Goal: Task Accomplishment & Management: Manage account settings

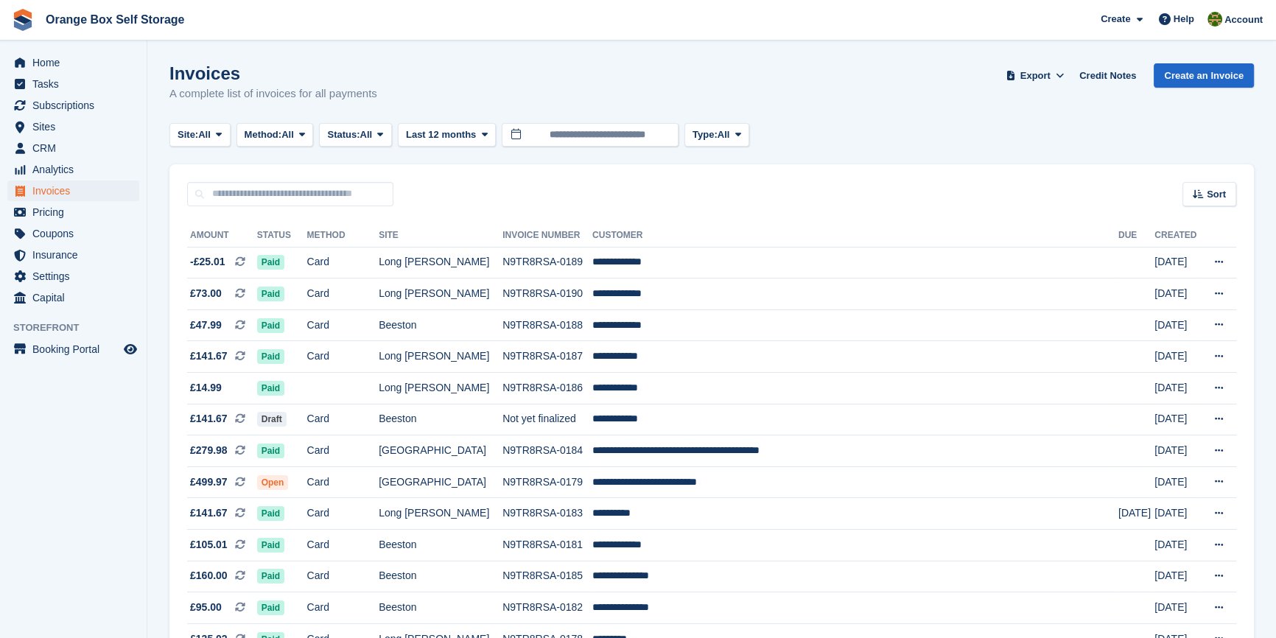
click at [0, 92] on li "Tasks" at bounding box center [73, 84] width 147 height 21
click at [43, 103] on span "Subscriptions" at bounding box center [76, 105] width 88 height 21
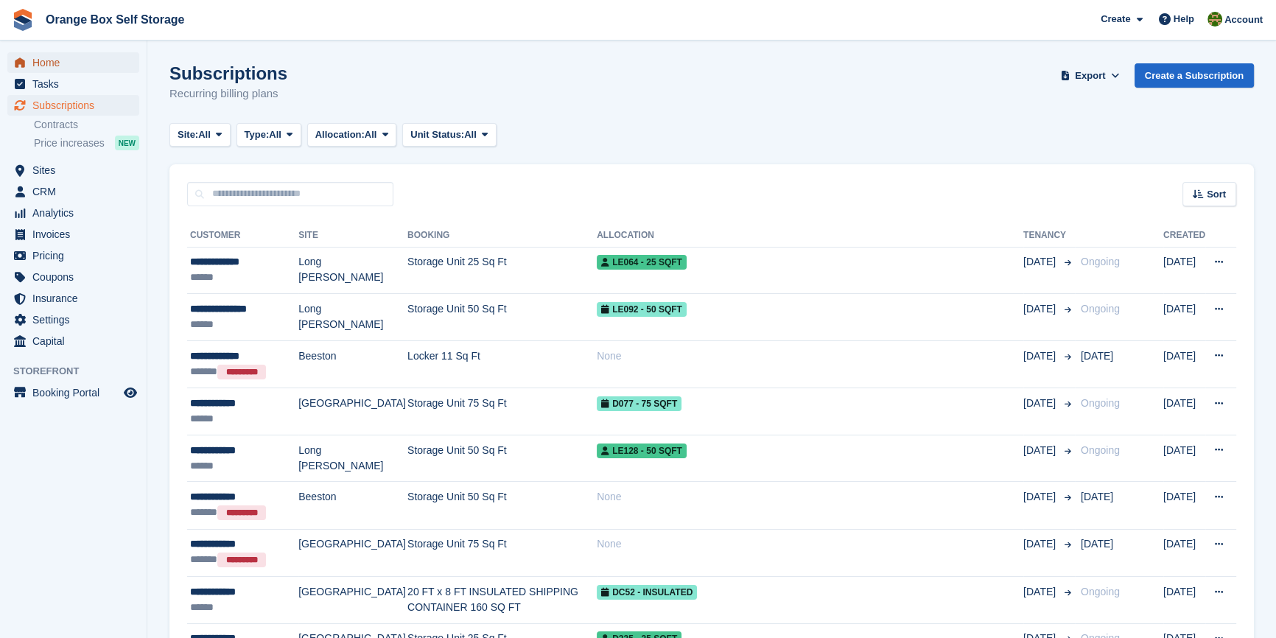
click at [43, 67] on span "Home" at bounding box center [76, 62] width 88 height 21
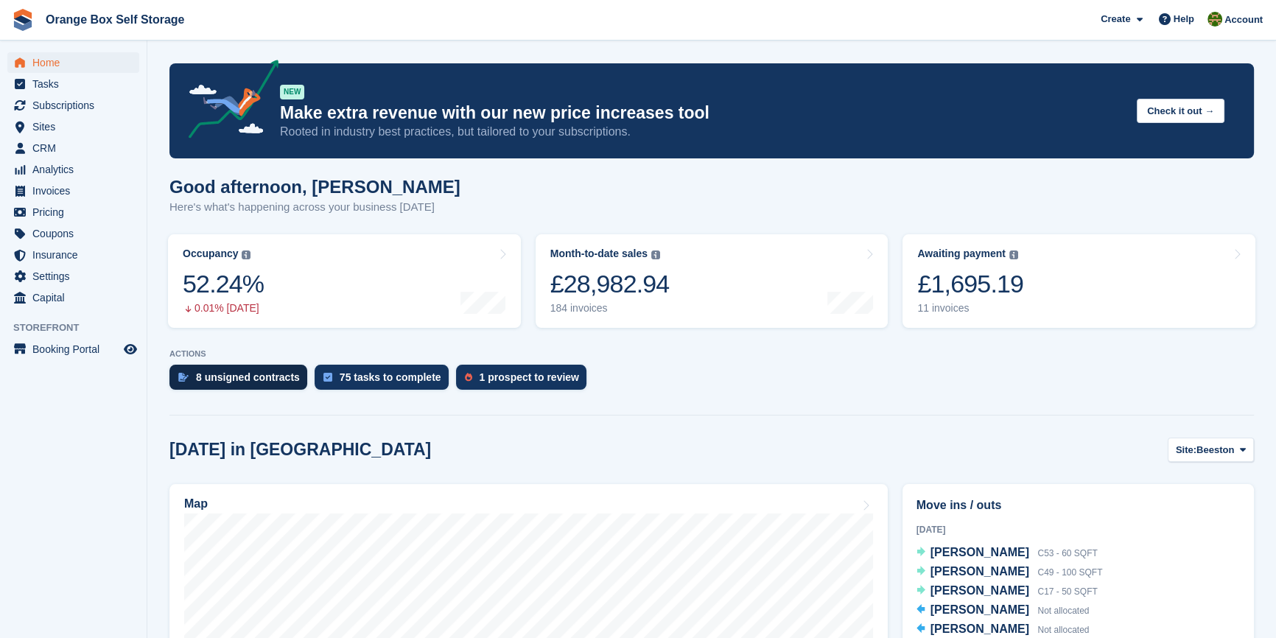
click at [94, 534] on aside "Home Tasks Subscriptions Subscriptions Subscriptions Contracts Price increases …" at bounding box center [73, 323] width 147 height 564
click at [221, 369] on div "8 unsigned contracts" at bounding box center [238, 377] width 138 height 25
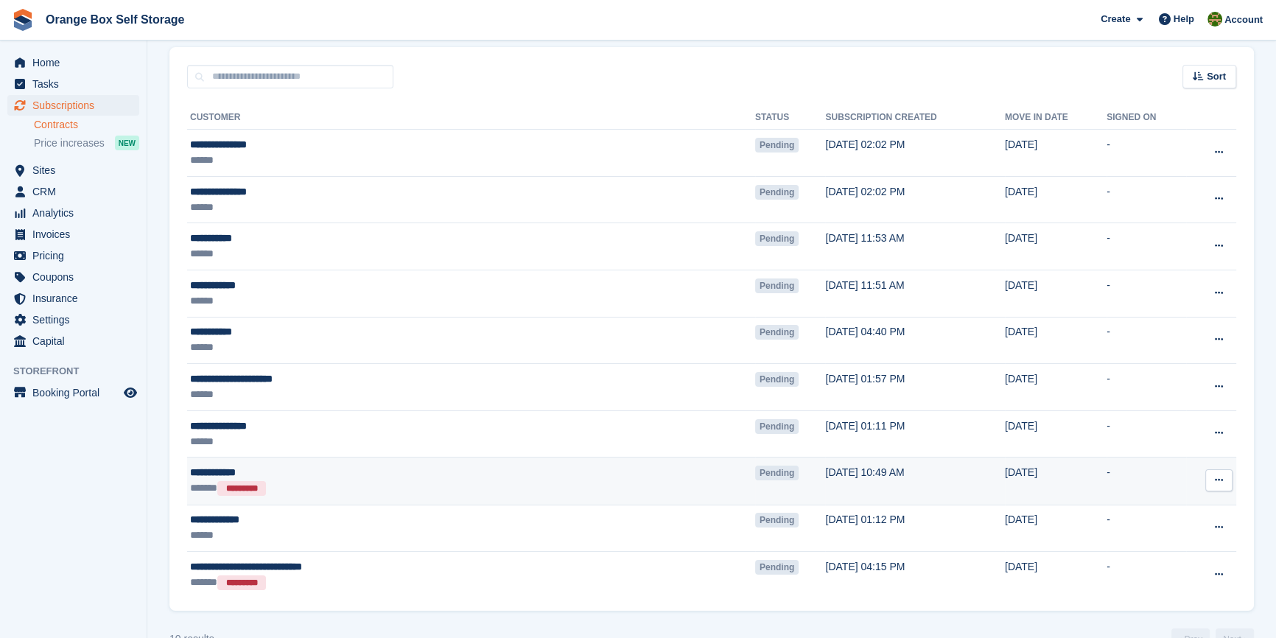
scroll to position [132, 0]
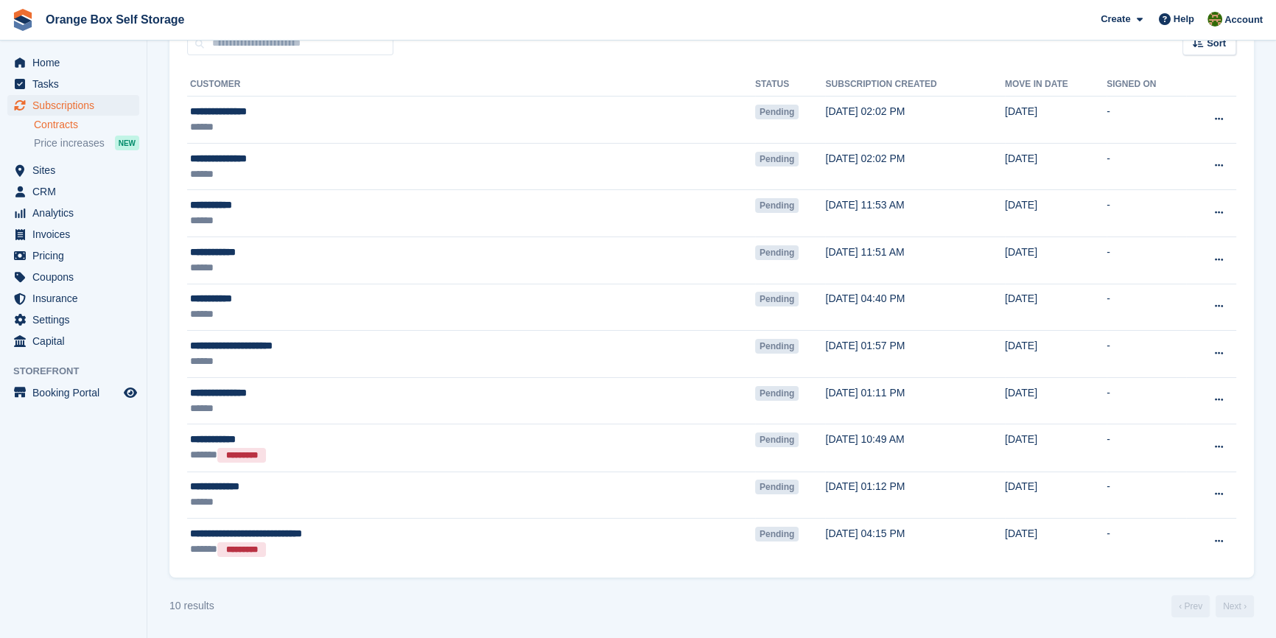
click at [25, 528] on aside "Home Tasks Subscriptions Subscriptions Subscriptions Contracts Price increases …" at bounding box center [73, 323] width 147 height 564
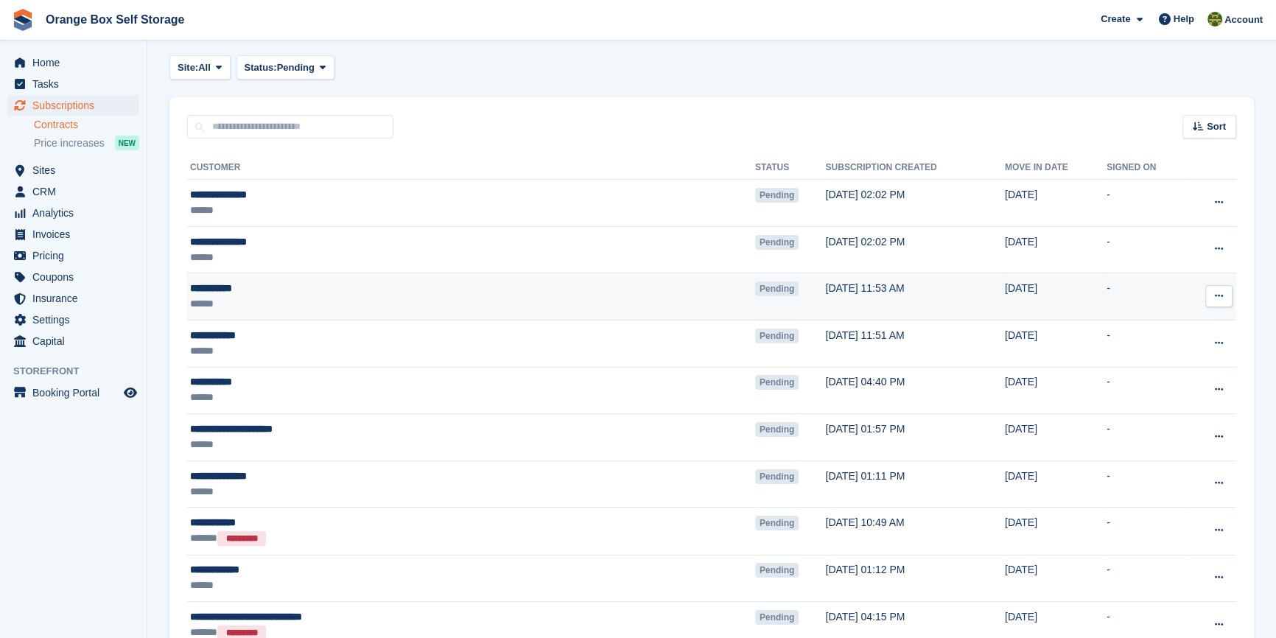
scroll to position [0, 0]
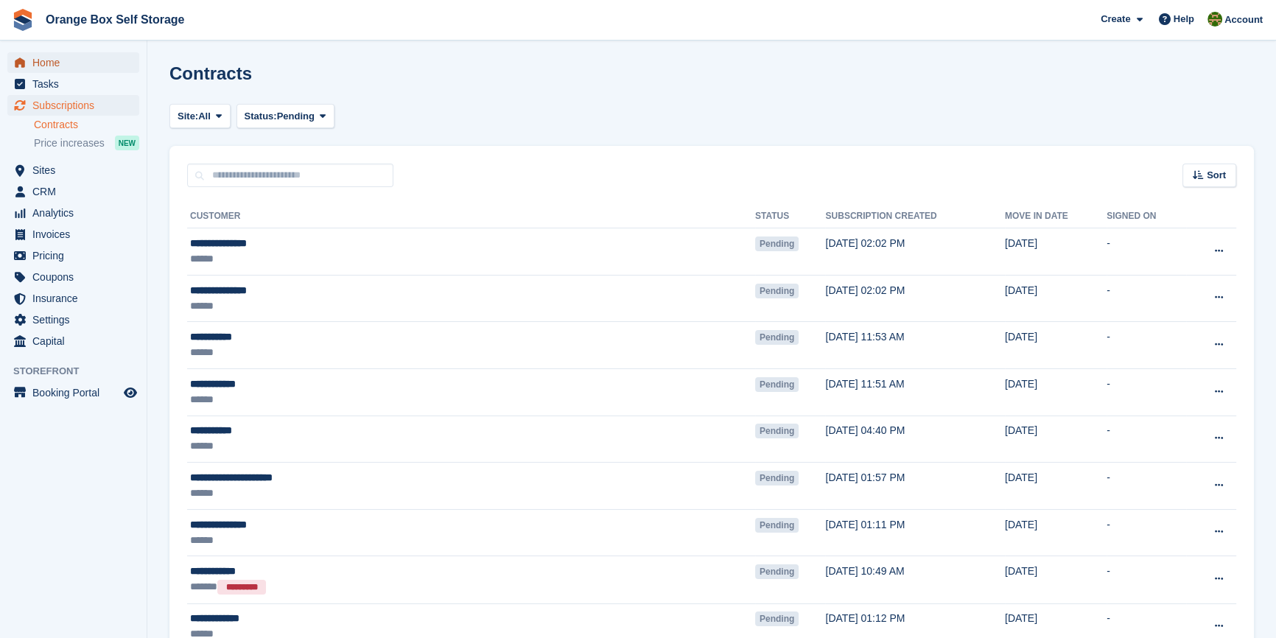
click at [63, 60] on span "Home" at bounding box center [76, 62] width 88 height 21
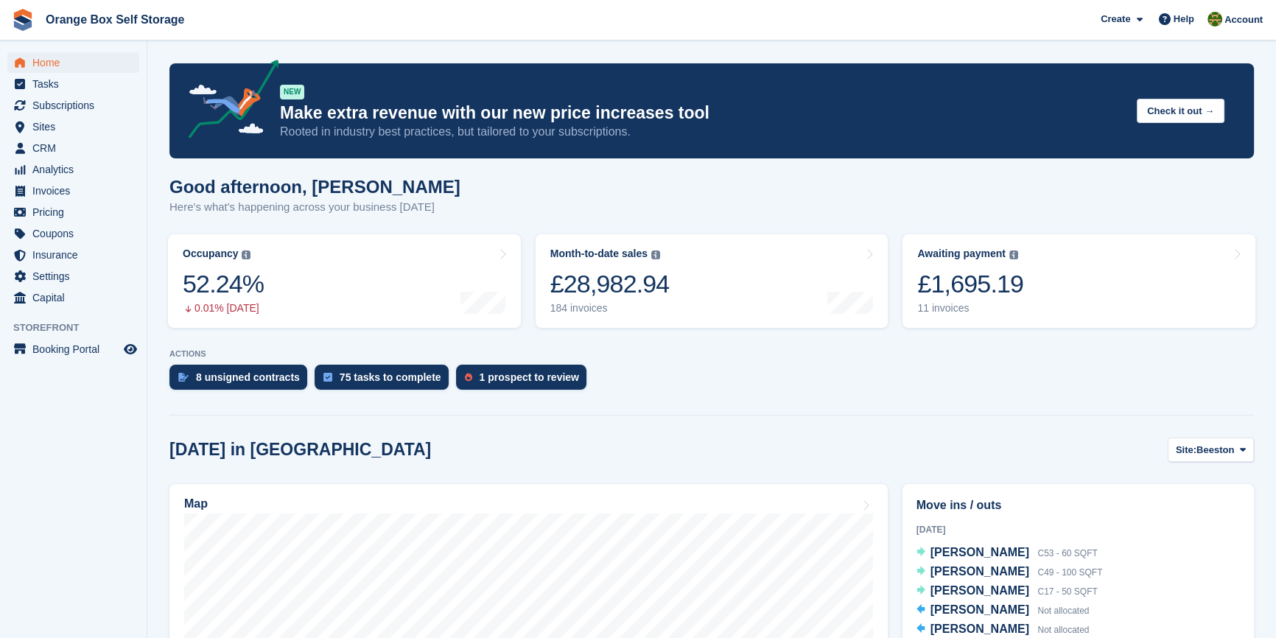
click at [85, 445] on aside "Home Tasks Subscriptions Subscriptions Subscriptions Contracts Price increases …" at bounding box center [73, 323] width 147 height 564
click at [52, 102] on span "Subscriptions" at bounding box center [76, 105] width 88 height 21
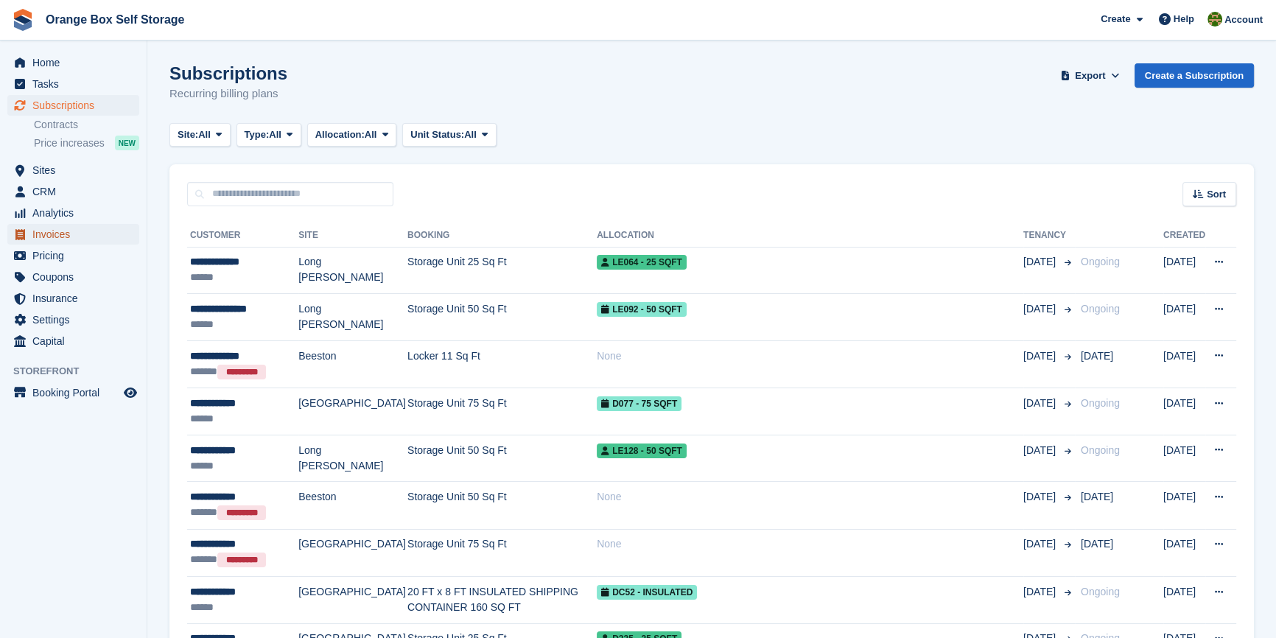
click at [49, 229] on span "Invoices" at bounding box center [76, 234] width 88 height 21
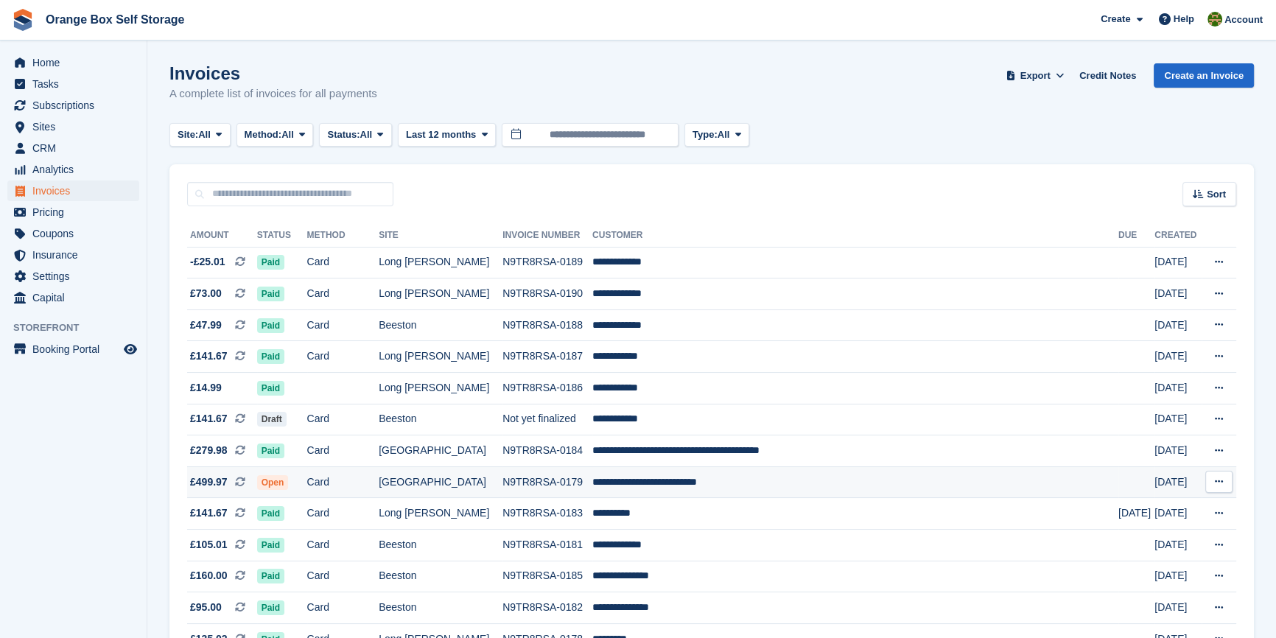
click at [502, 494] on td "[GEOGRAPHIC_DATA]" at bounding box center [441, 482] width 124 height 32
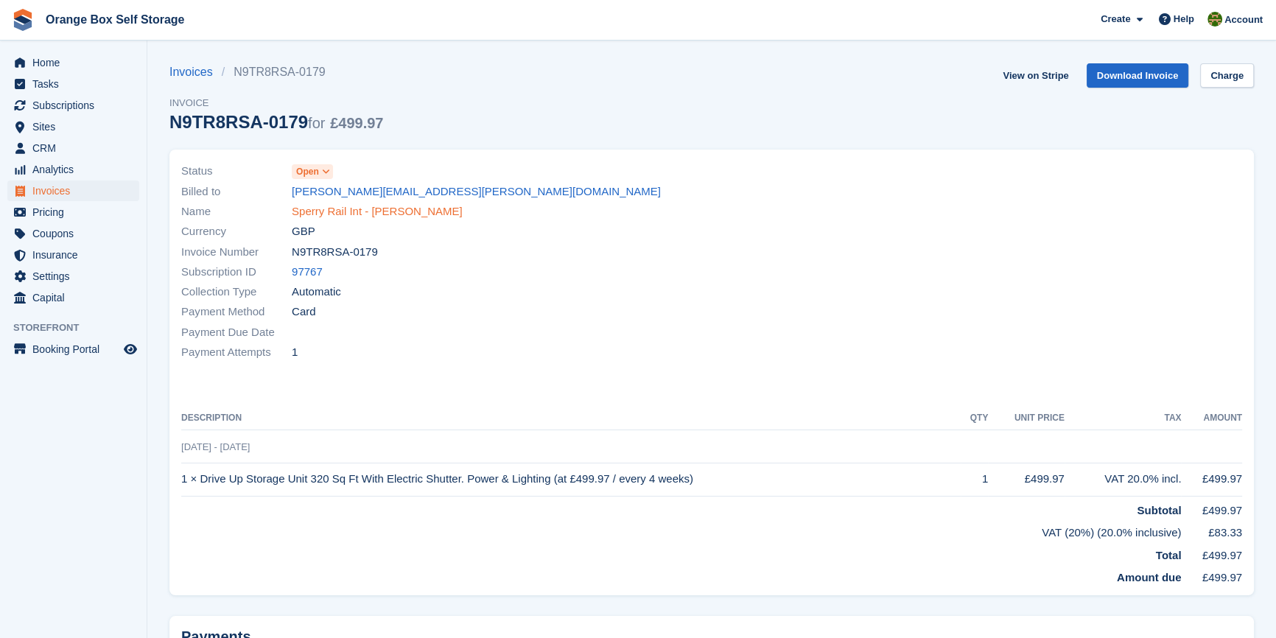
click at [367, 211] on link "Sperry Rail Int - [PERSON_NAME]" at bounding box center [377, 211] width 171 height 17
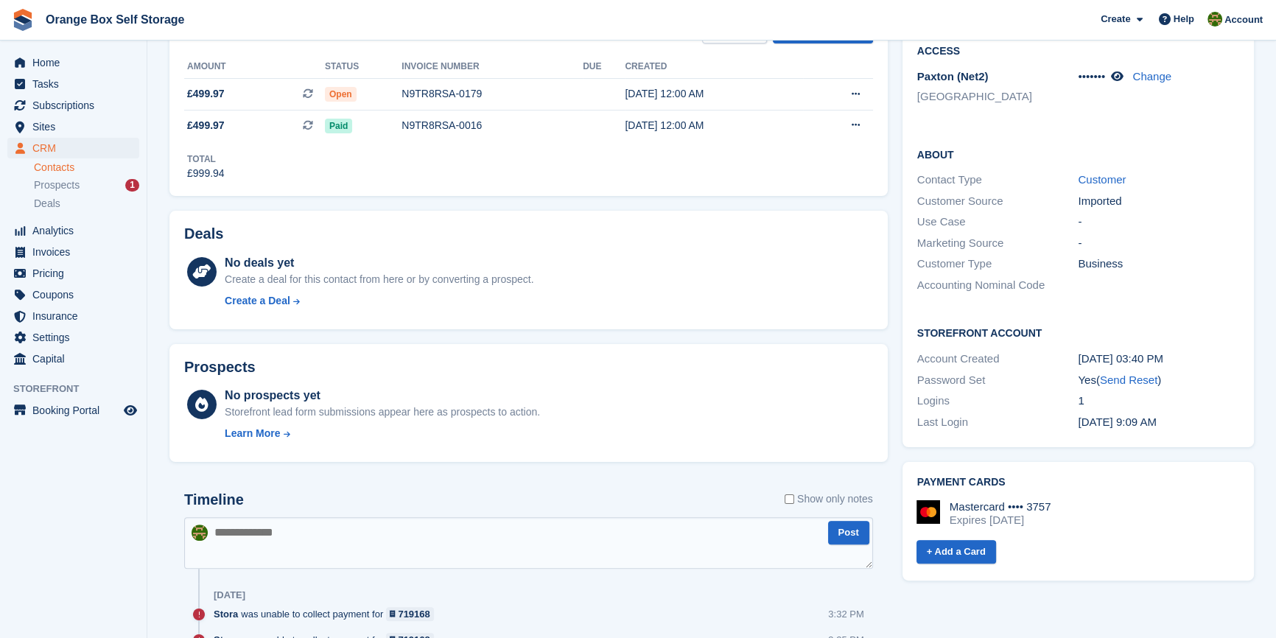
scroll to position [402, 0]
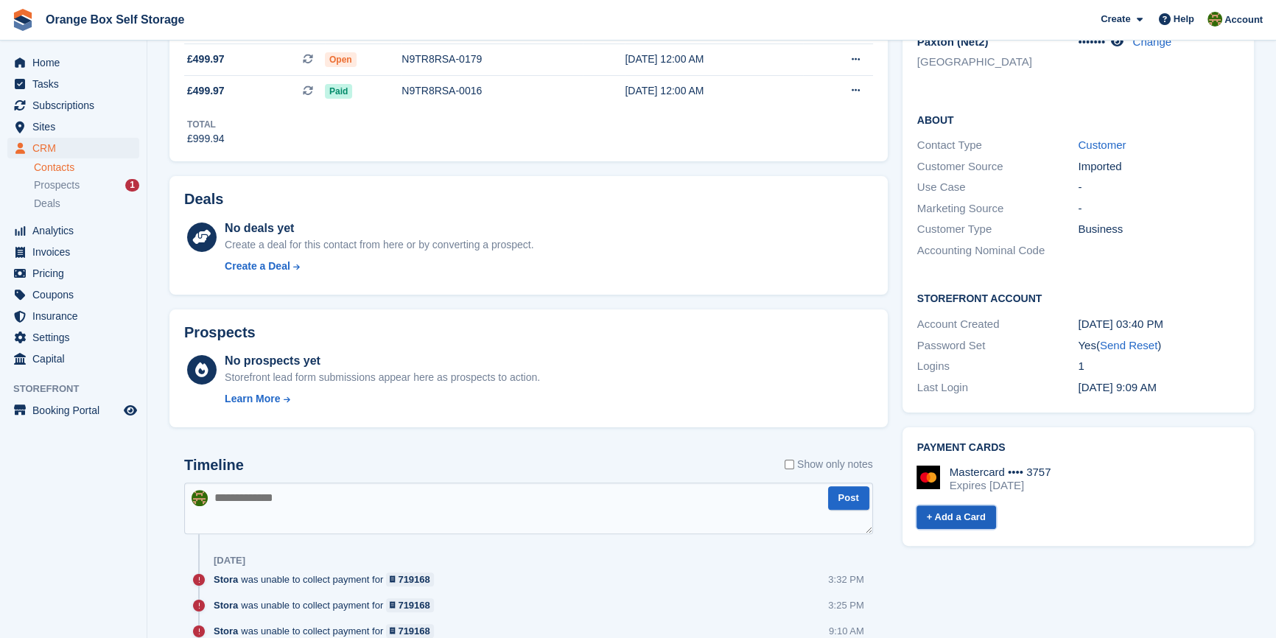
click at [945, 505] on link "+ Add a Card" at bounding box center [957, 517] width 80 height 24
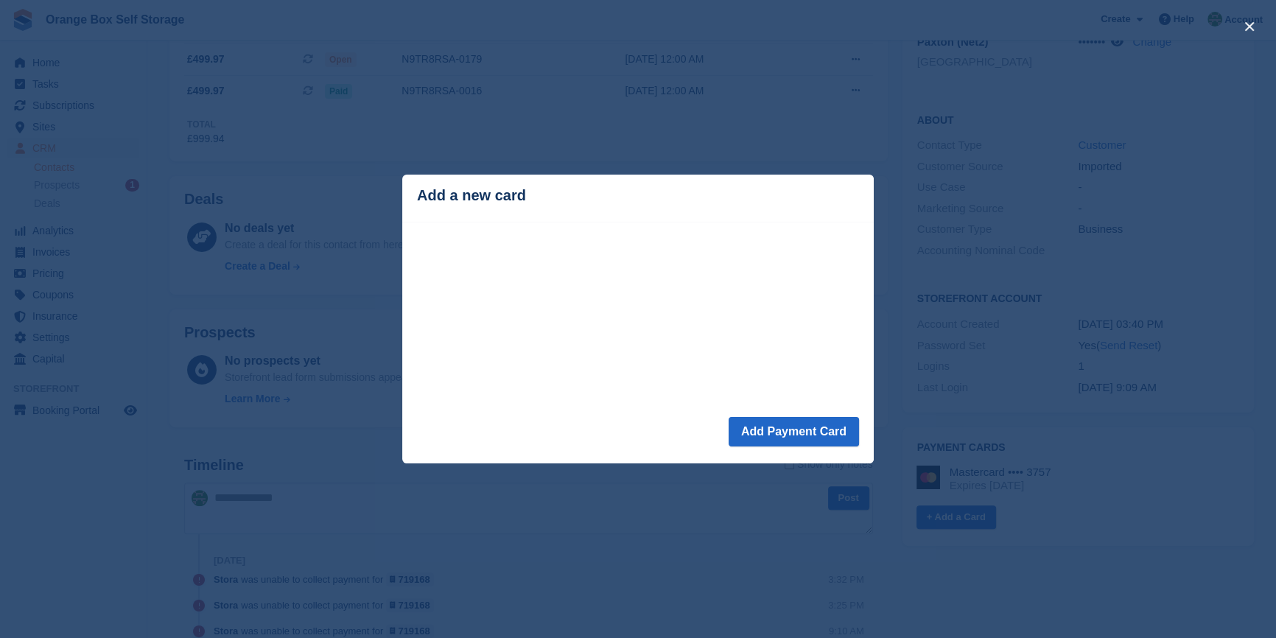
click at [635, 473] on div "close" at bounding box center [638, 319] width 1276 height 638
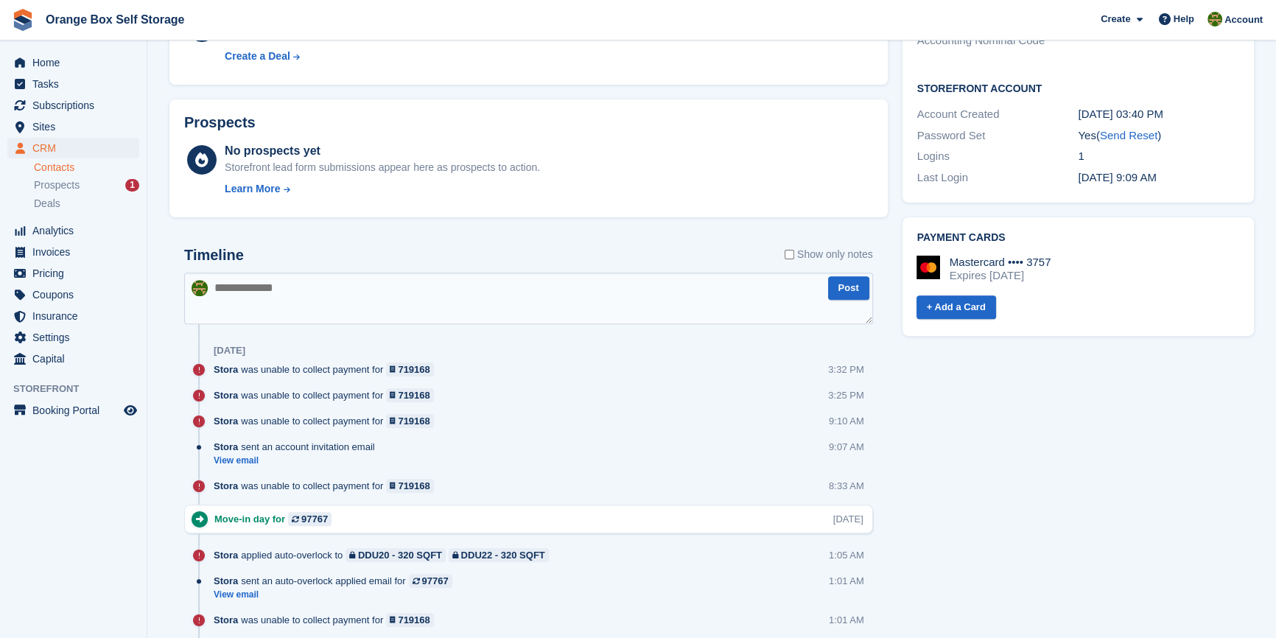
scroll to position [603, 0]
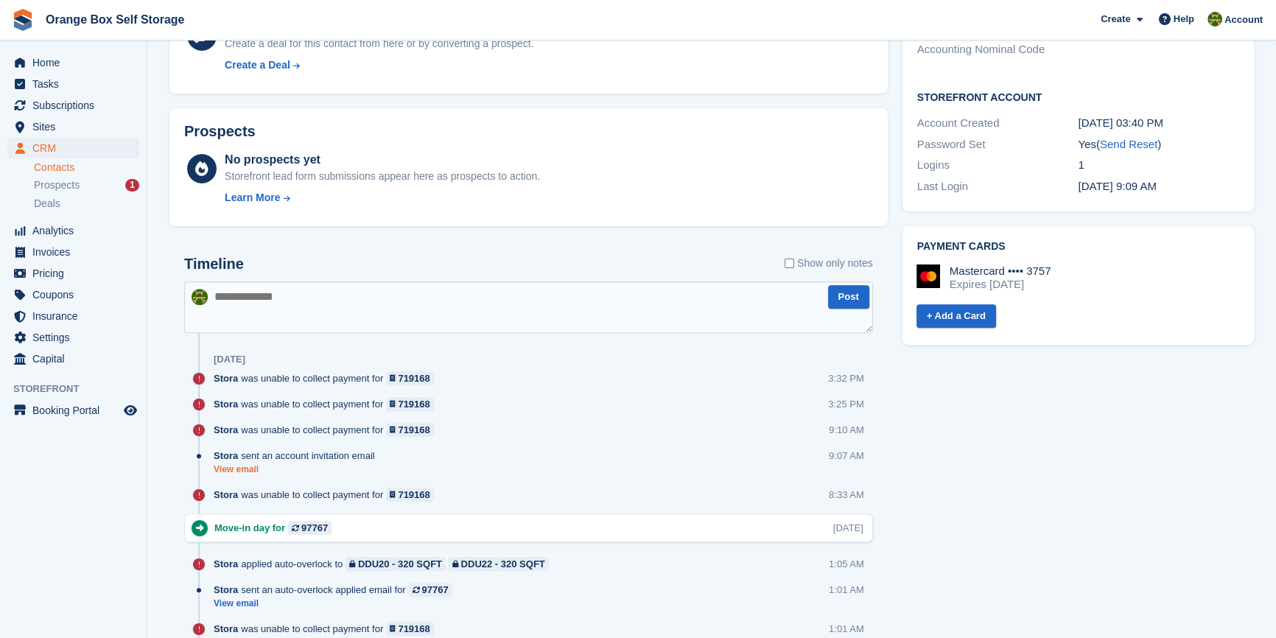
click at [228, 465] on link "View email" at bounding box center [298, 469] width 169 height 13
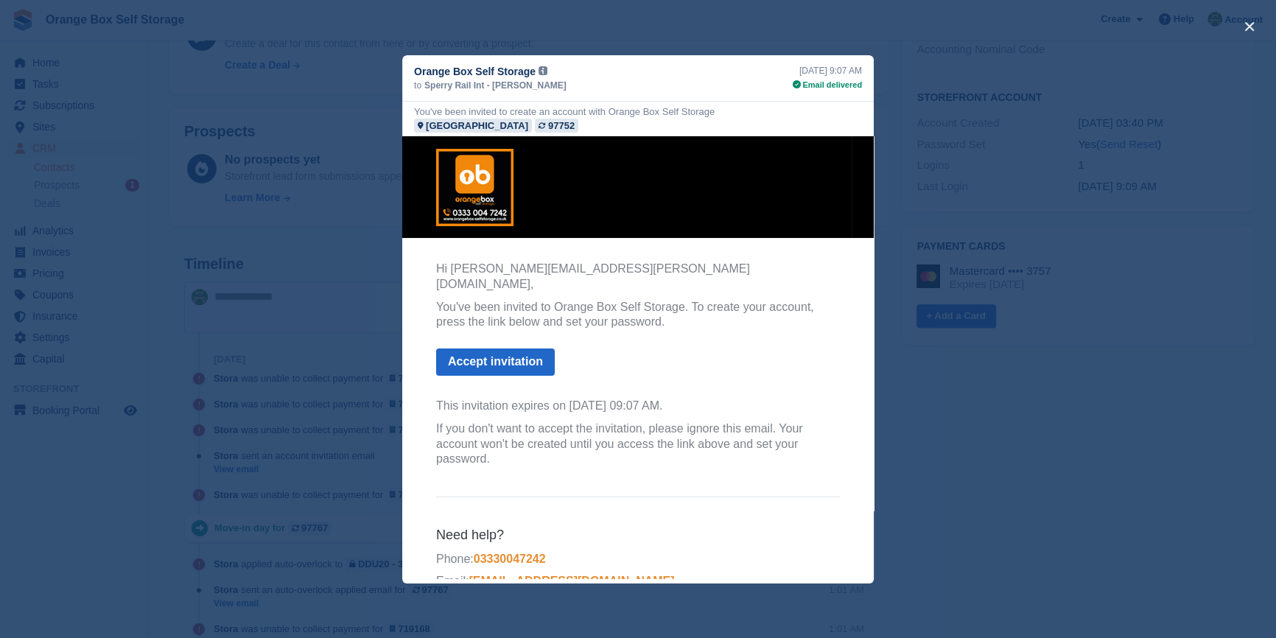
scroll to position [15, 0]
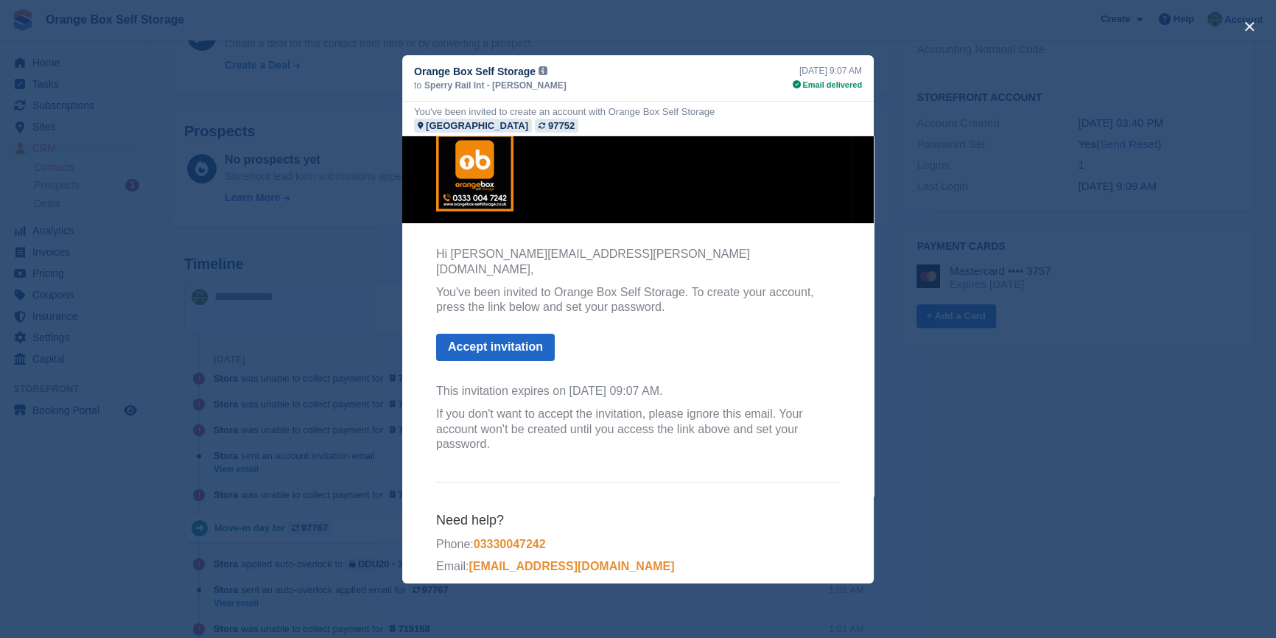
click at [1028, 472] on div "close" at bounding box center [638, 319] width 1276 height 638
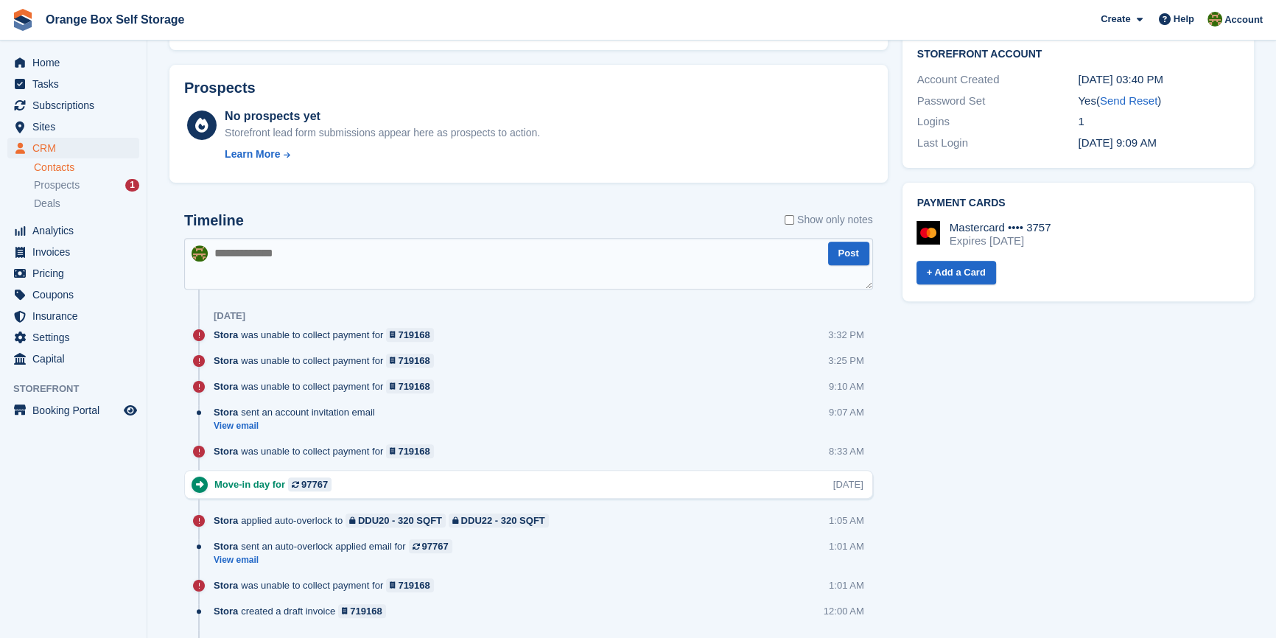
scroll to position [670, 0]
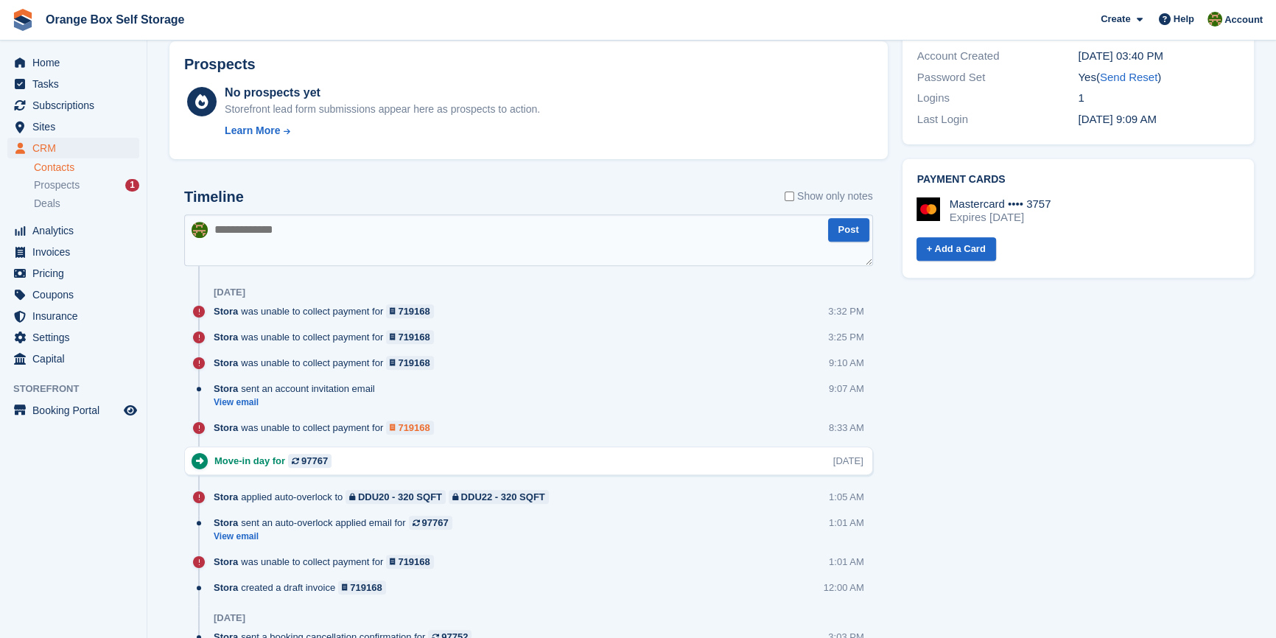
click at [411, 427] on div "719168" at bounding box center [414, 428] width 32 height 14
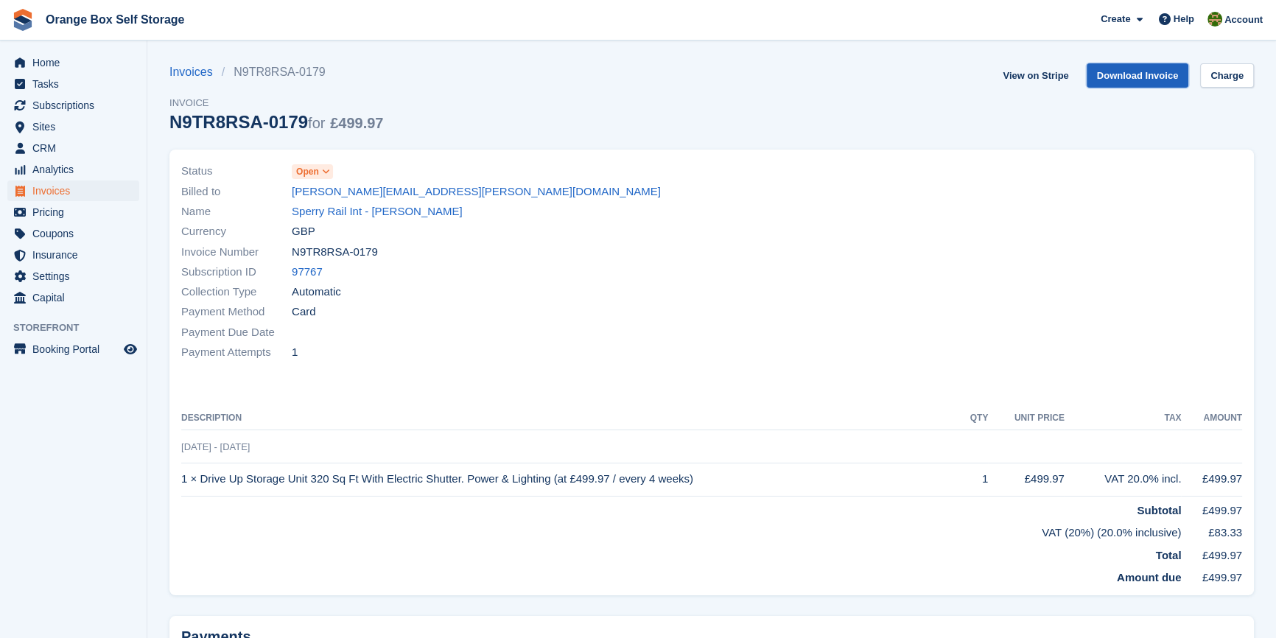
click at [1145, 69] on link "Download Invoice" at bounding box center [1138, 75] width 102 height 24
click at [663, 384] on div "Status Open Billed to [PERSON_NAME][EMAIL_ADDRESS][PERSON_NAME][DOMAIN_NAME] Na…" at bounding box center [711, 373] width 1085 height 446
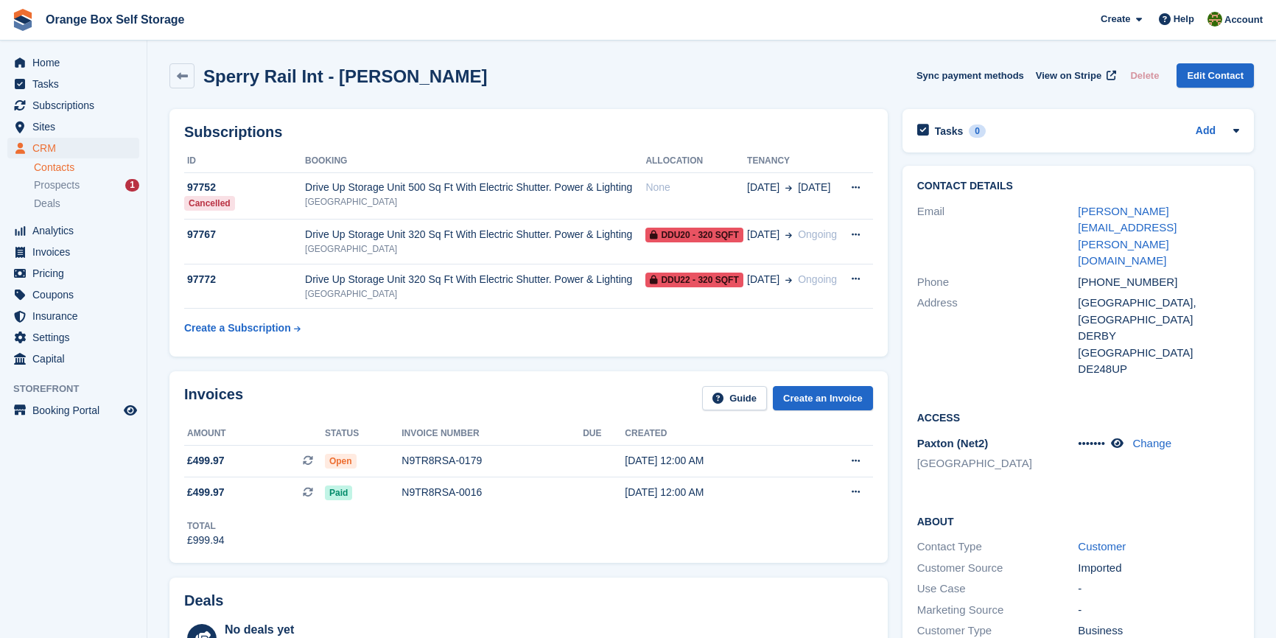
scroll to position [670, 0]
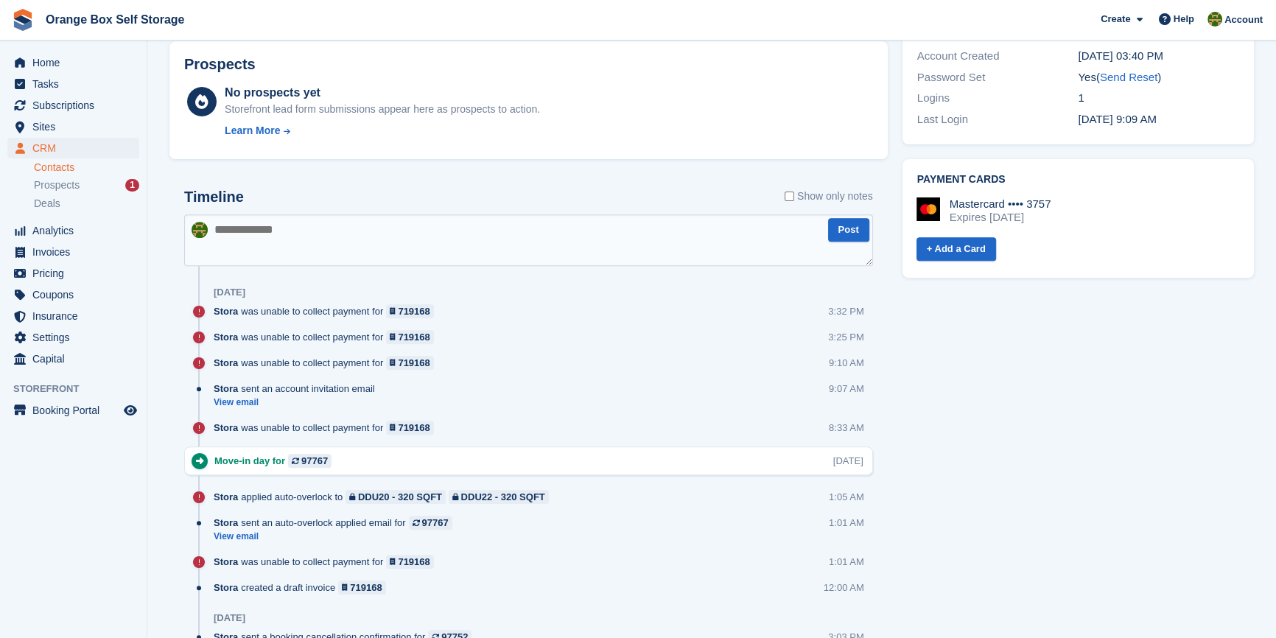
click at [1160, 398] on div "Tasks 0 Add No tasks related to Sperry Rail Int - [PERSON_NAME] Contact Details…" at bounding box center [1078, 308] width 366 height 1752
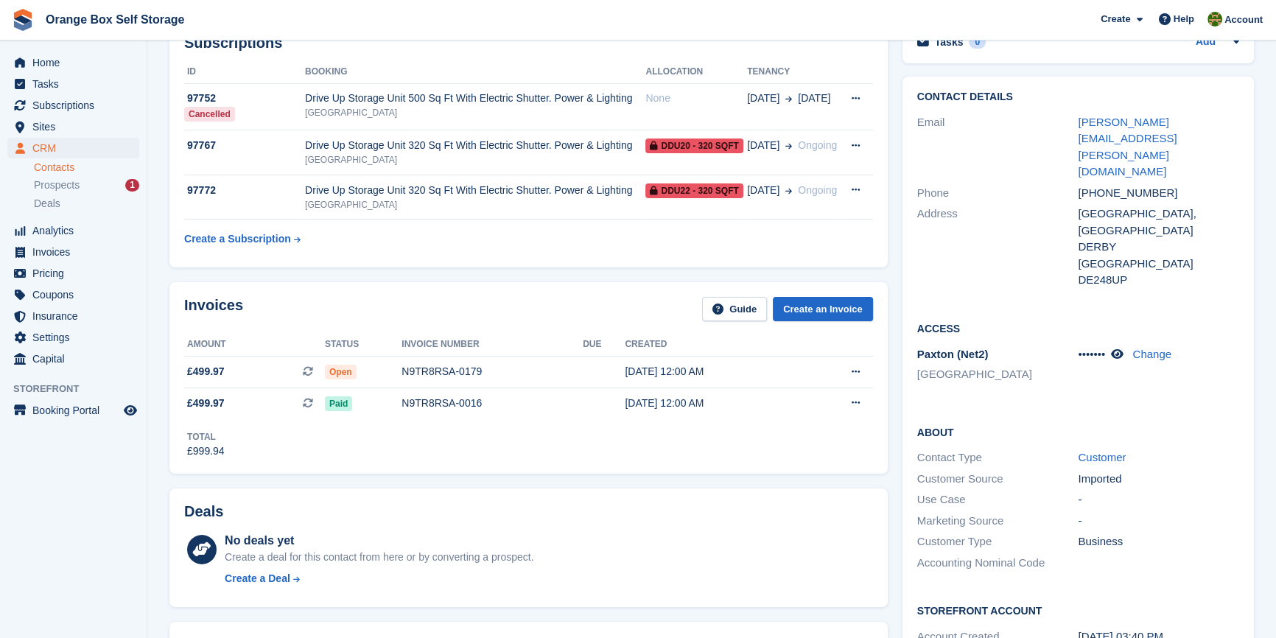
scroll to position [66, 0]
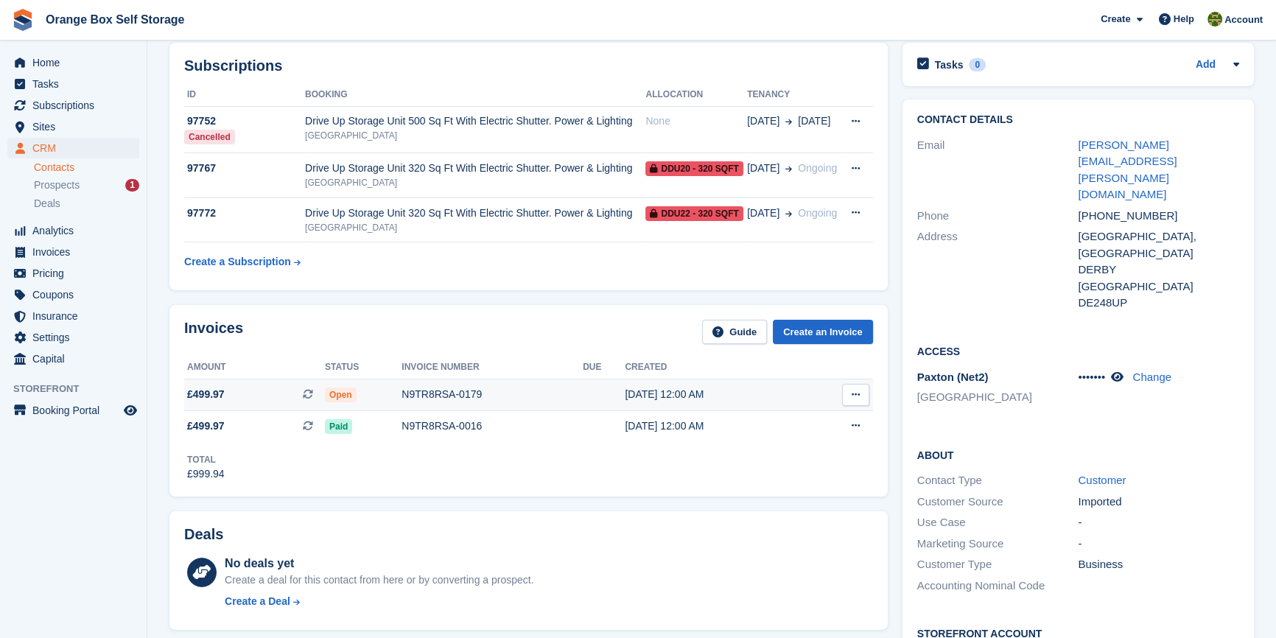
click at [863, 397] on button at bounding box center [855, 395] width 27 height 22
click at [642, 498] on div "Invoices Guide Create an Invoice Amount Status Invoice number Due Created £499.…" at bounding box center [528, 401] width 733 height 206
drag, startPoint x: 679, startPoint y: 522, endPoint x: 683, endPoint y: 491, distance: 30.4
click at [679, 521] on div "Deals No deals yet Create a deal for this contact from here or by converting a …" at bounding box center [528, 570] width 718 height 119
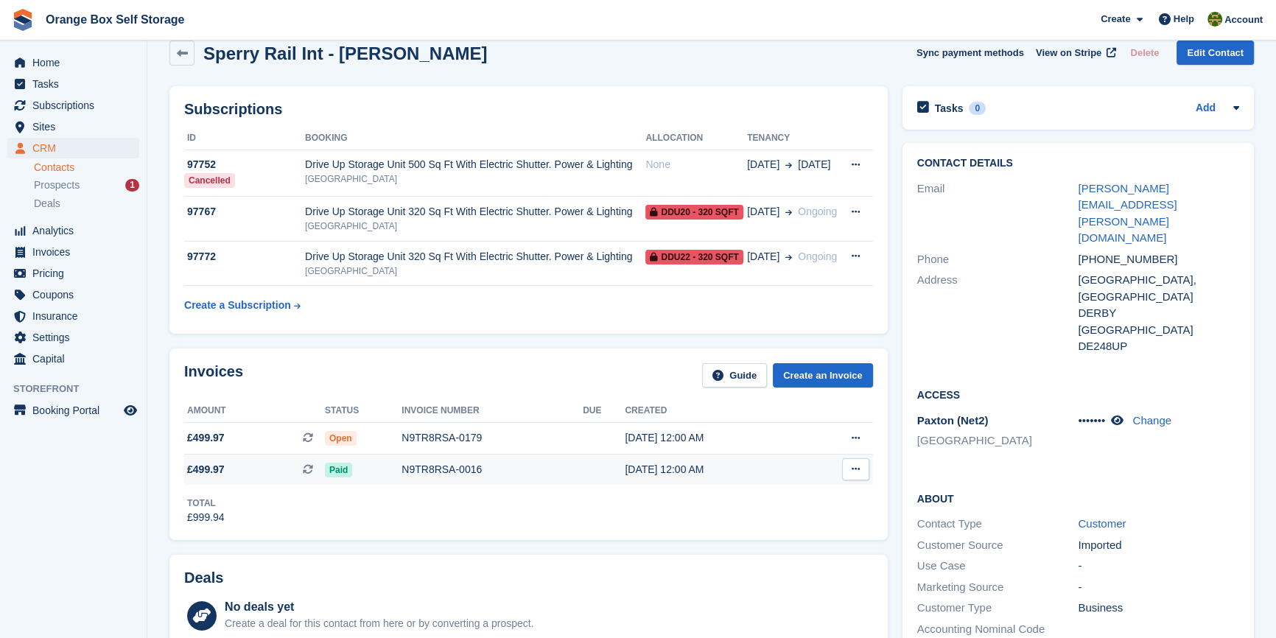
scroll to position [0, 0]
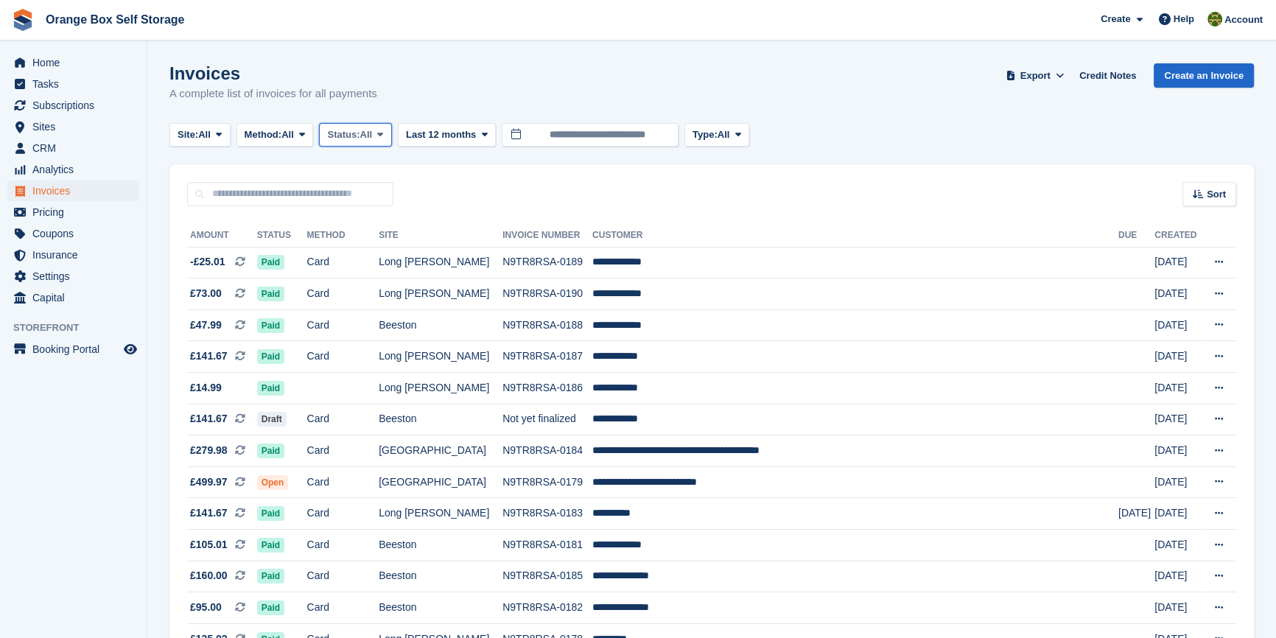
click at [345, 135] on span "Status:" at bounding box center [343, 134] width 32 height 15
click at [360, 246] on link "Open" at bounding box center [390, 249] width 128 height 27
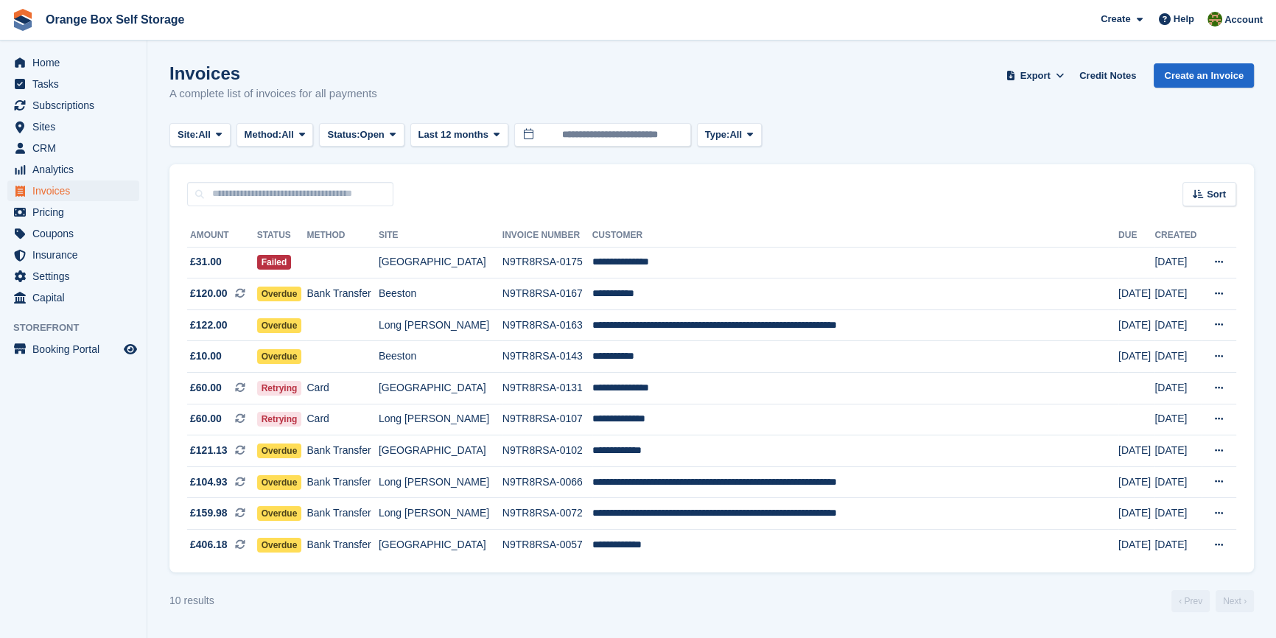
click at [10, 501] on aside "Home Tasks Subscriptions Subscriptions Subscriptions Contracts Price increases …" at bounding box center [73, 323] width 147 height 564
click at [359, 130] on span "Status:" at bounding box center [343, 134] width 32 height 15
click at [376, 193] on link "Paid" at bounding box center [390, 196] width 128 height 27
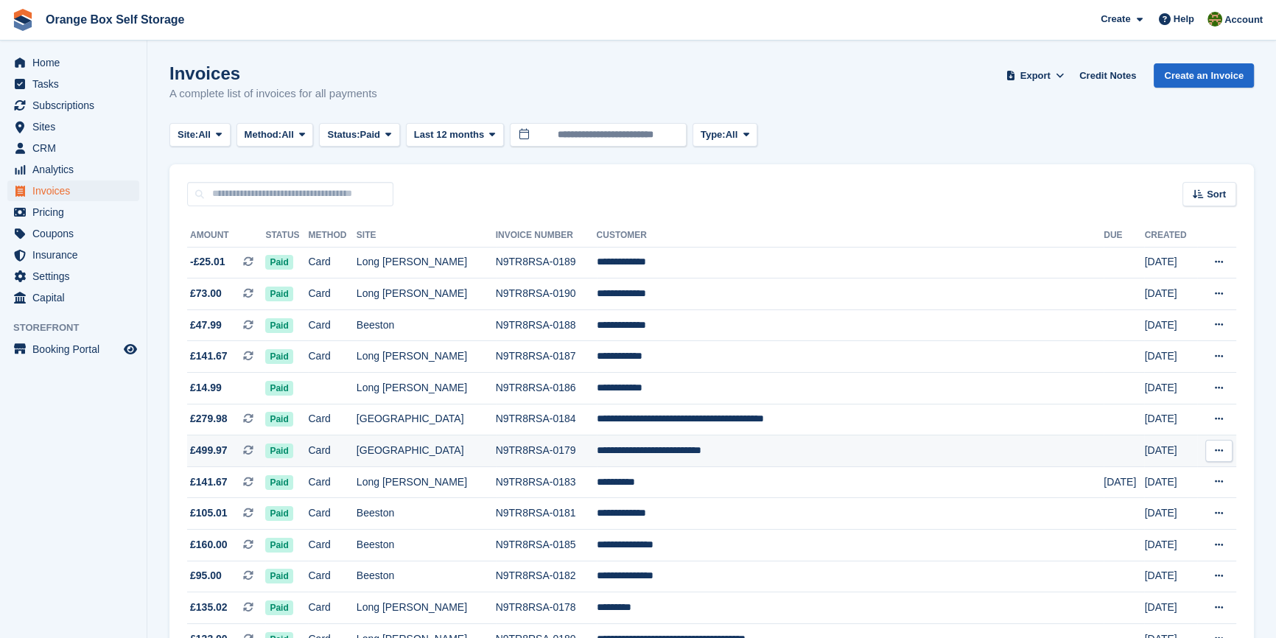
click at [421, 455] on td "[GEOGRAPHIC_DATA]" at bounding box center [426, 451] width 139 height 32
click at [561, 462] on td "N9TR8RSA-0179" at bounding box center [546, 451] width 101 height 32
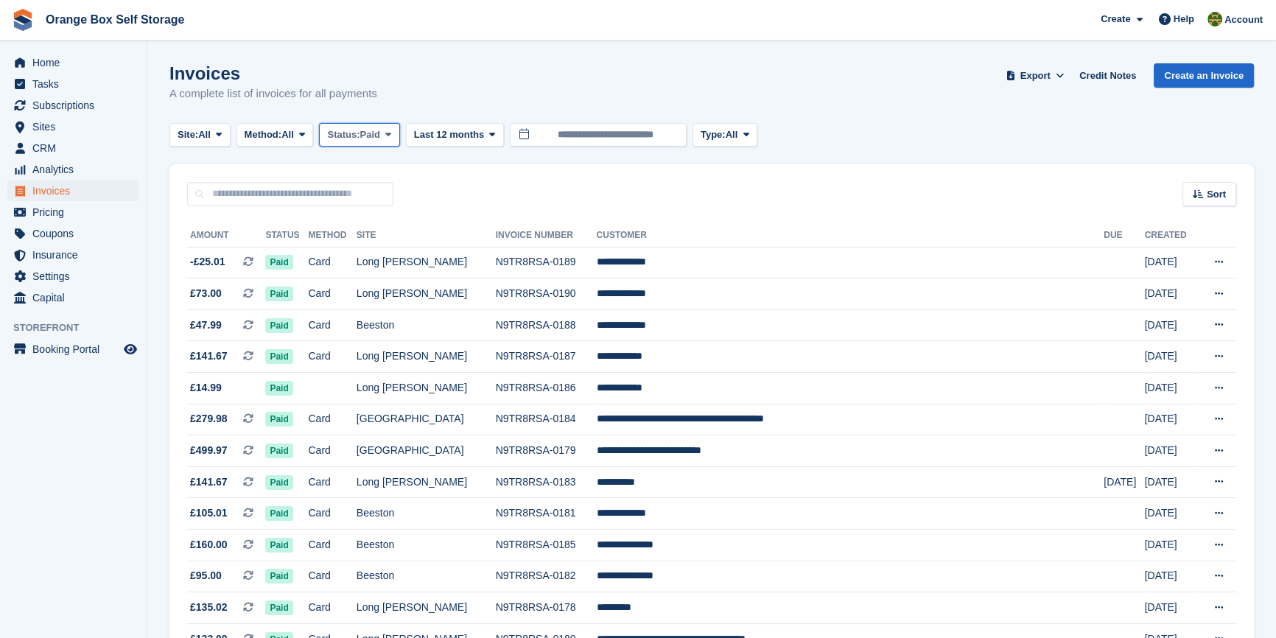
click at [368, 139] on span "Paid" at bounding box center [370, 134] width 20 height 15
click at [358, 249] on link "Open" at bounding box center [390, 249] width 128 height 27
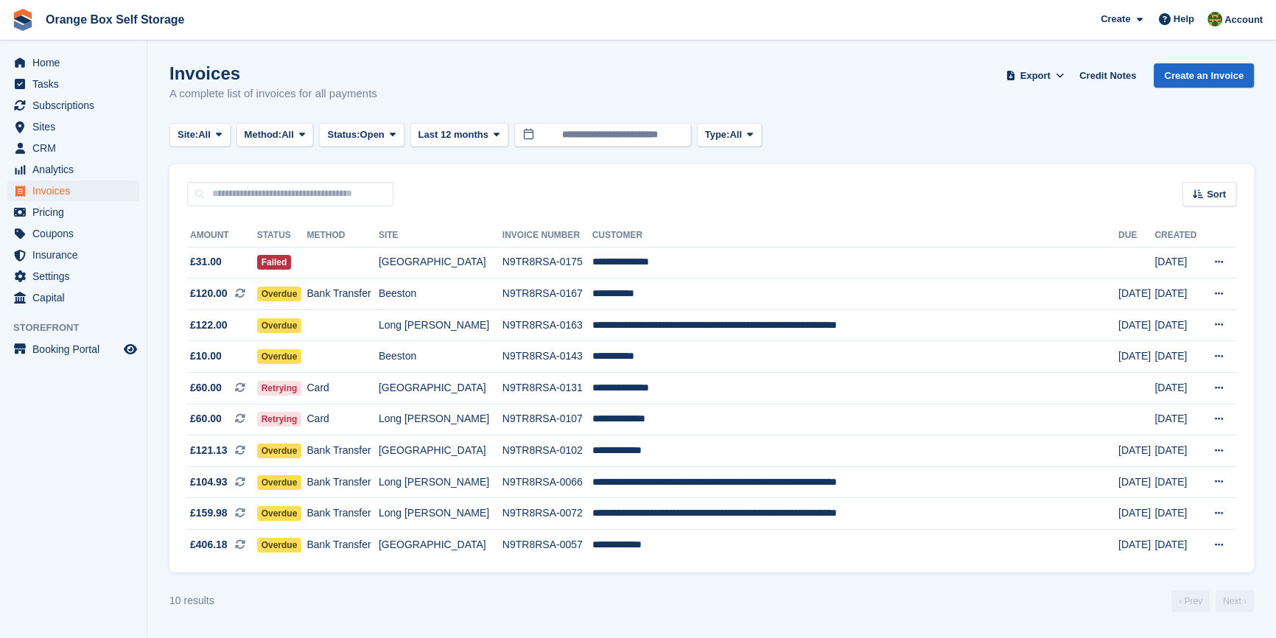
click at [50, 495] on aside "Home Tasks Subscriptions Subscriptions Subscriptions Contracts Price increases …" at bounding box center [73, 323] width 147 height 564
click at [456, 549] on td "[GEOGRAPHIC_DATA]" at bounding box center [441, 545] width 124 height 31
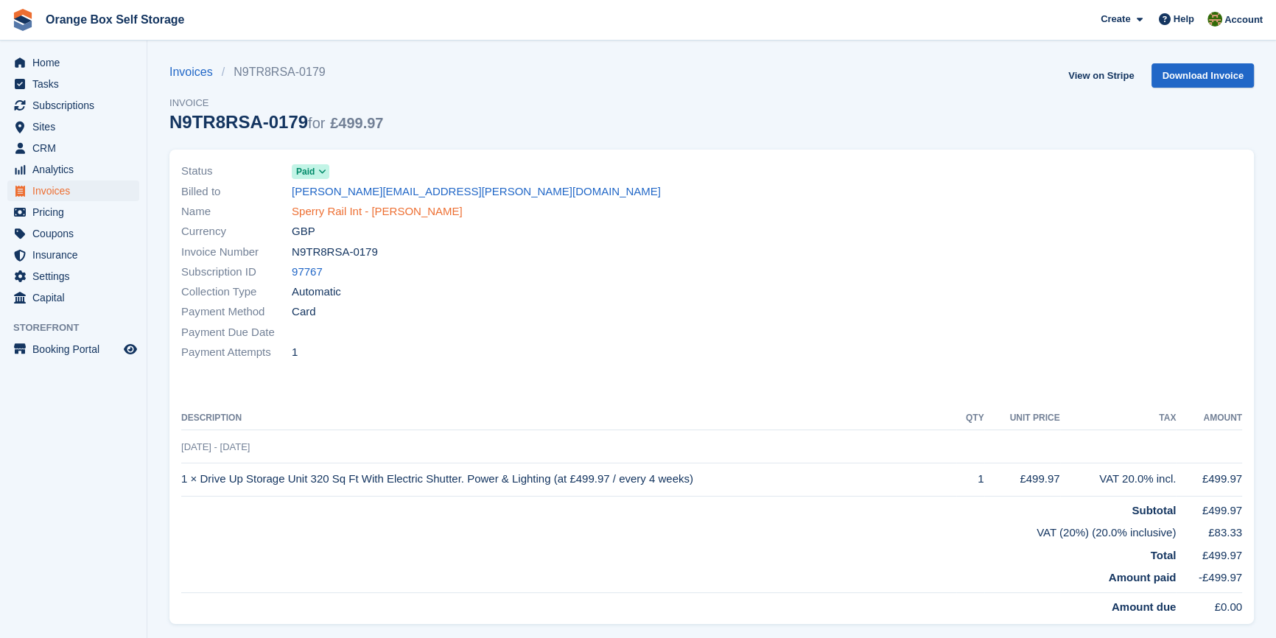
click at [337, 208] on link "Sperry Rail Int - STEVE HUNT" at bounding box center [377, 211] width 171 height 17
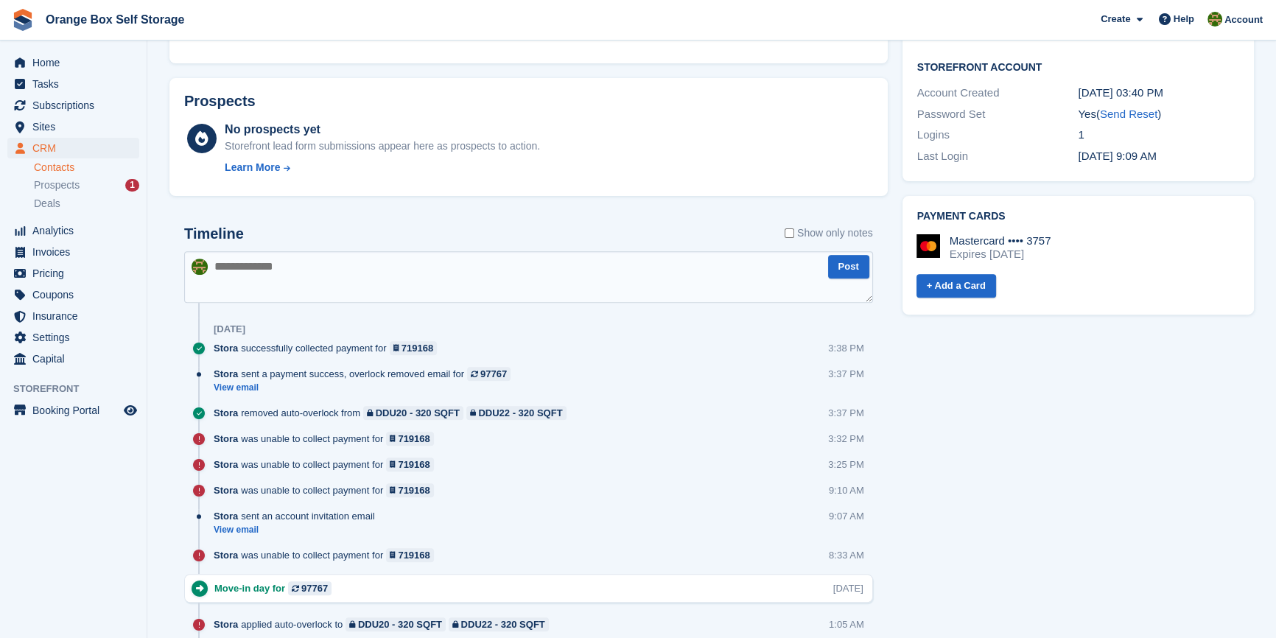
scroll to position [803, 0]
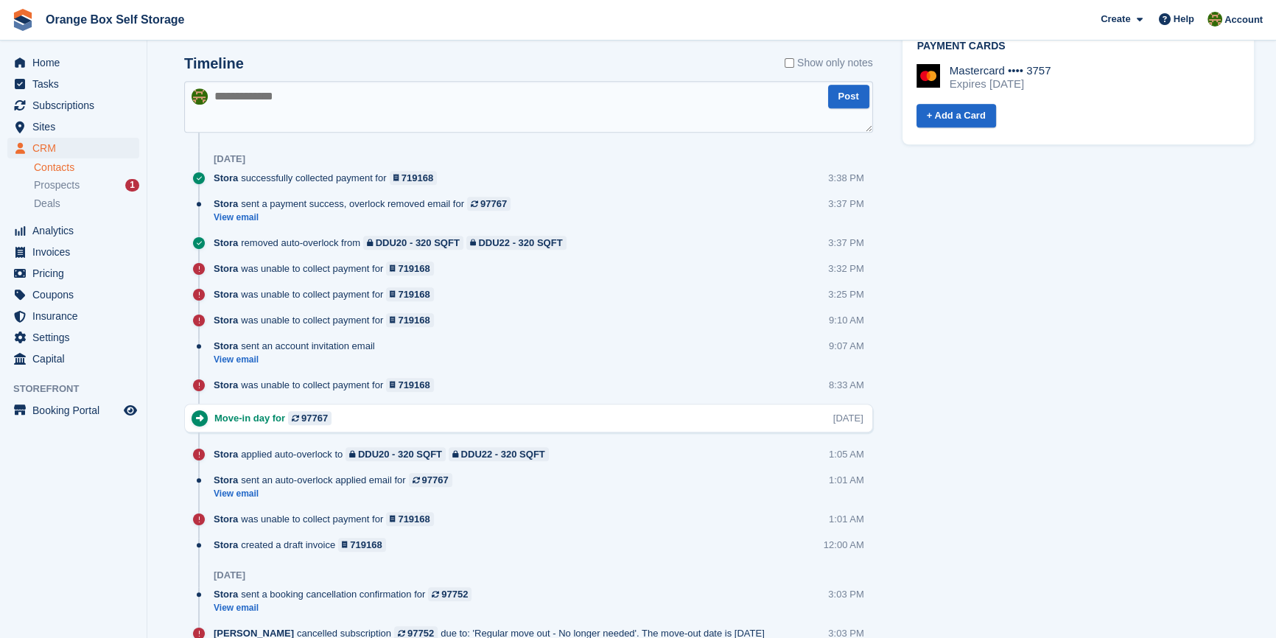
click at [827, 63] on label "Show only notes" at bounding box center [829, 62] width 88 height 15
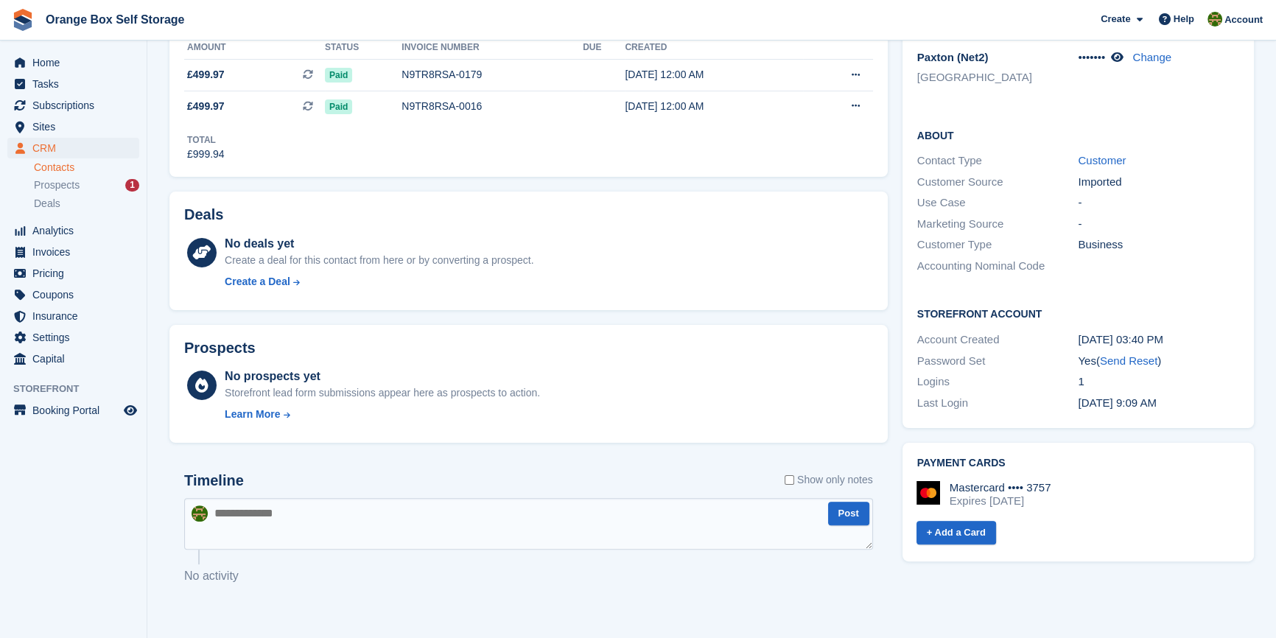
scroll to position [386, 0]
click at [820, 482] on label "Show only notes" at bounding box center [829, 479] width 88 height 15
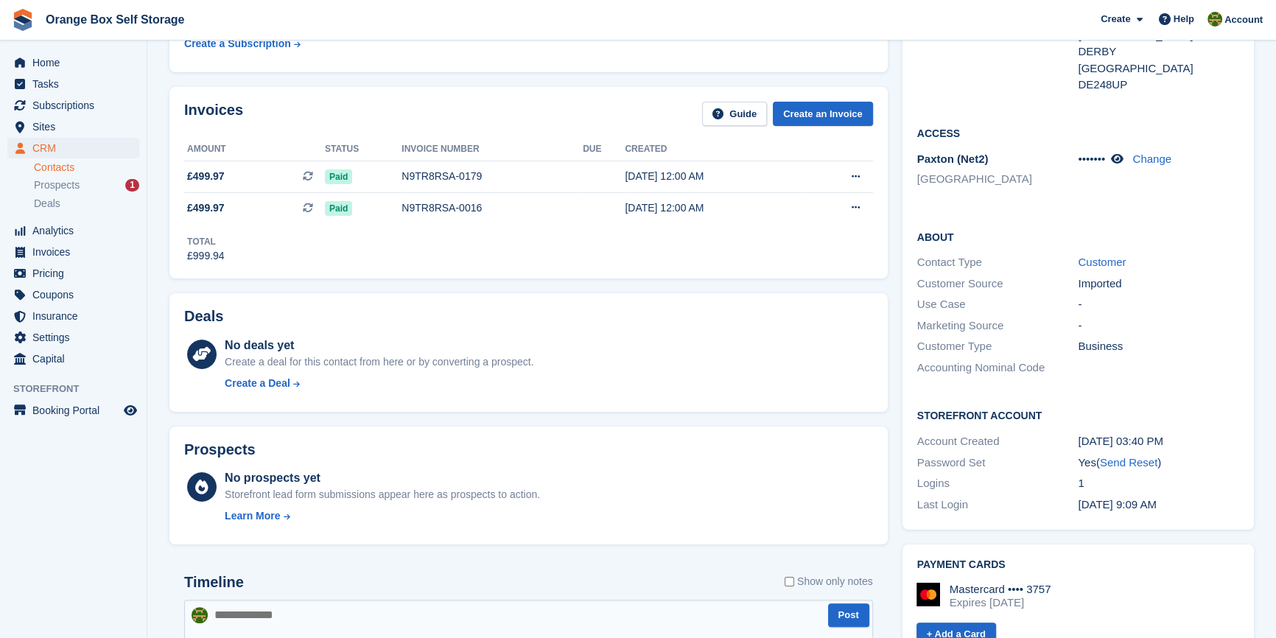
scroll to position [0, 0]
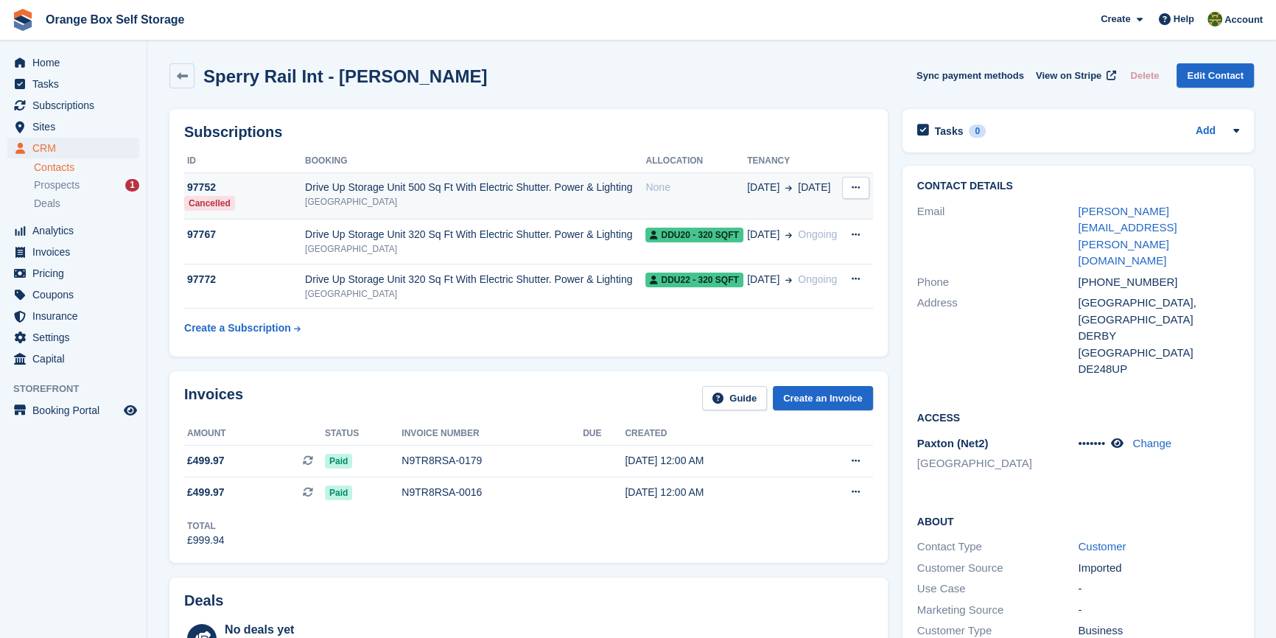
click at [864, 189] on button at bounding box center [855, 188] width 27 height 22
click at [803, 102] on div "Subscriptions ID Booking Allocation Tenancy 97752 Cancelled Drive Up Storage Un…" at bounding box center [528, 233] width 733 height 262
click at [858, 189] on icon at bounding box center [856, 188] width 8 height 10
click at [816, 223] on p "Cancel subscription" at bounding box center [799, 216] width 128 height 19
click at [510, 391] on div "Invoices Guide Create an Invoice" at bounding box center [528, 402] width 689 height 33
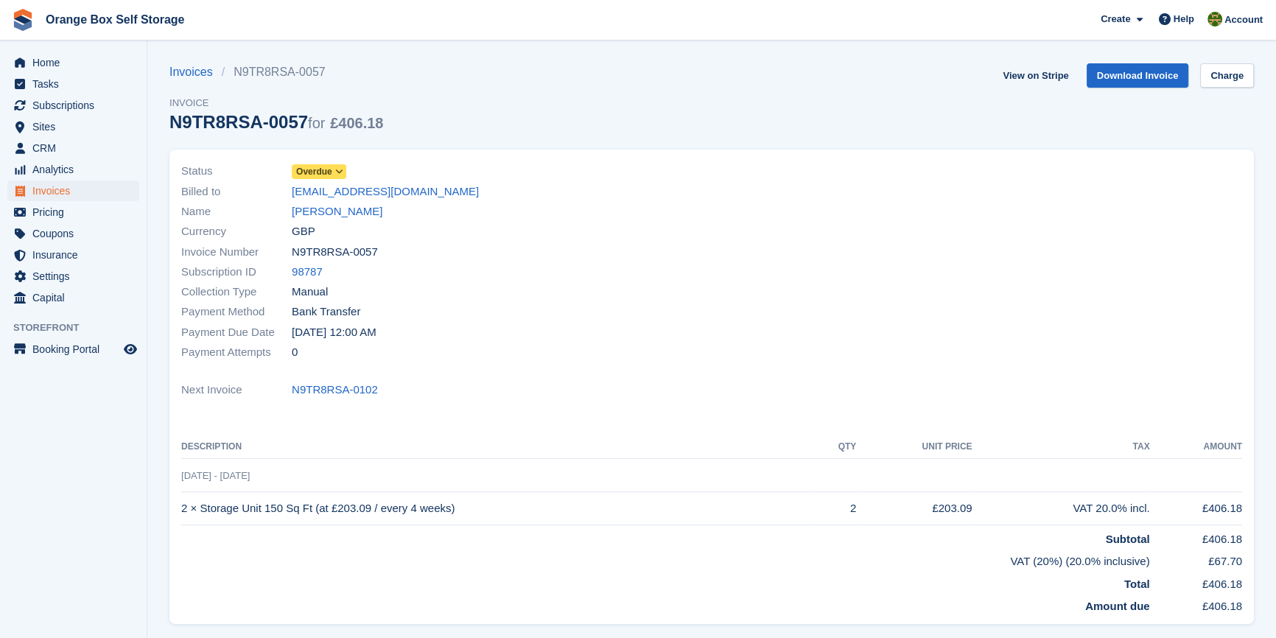
click at [331, 164] on span "Overdue" at bounding box center [319, 171] width 55 height 15
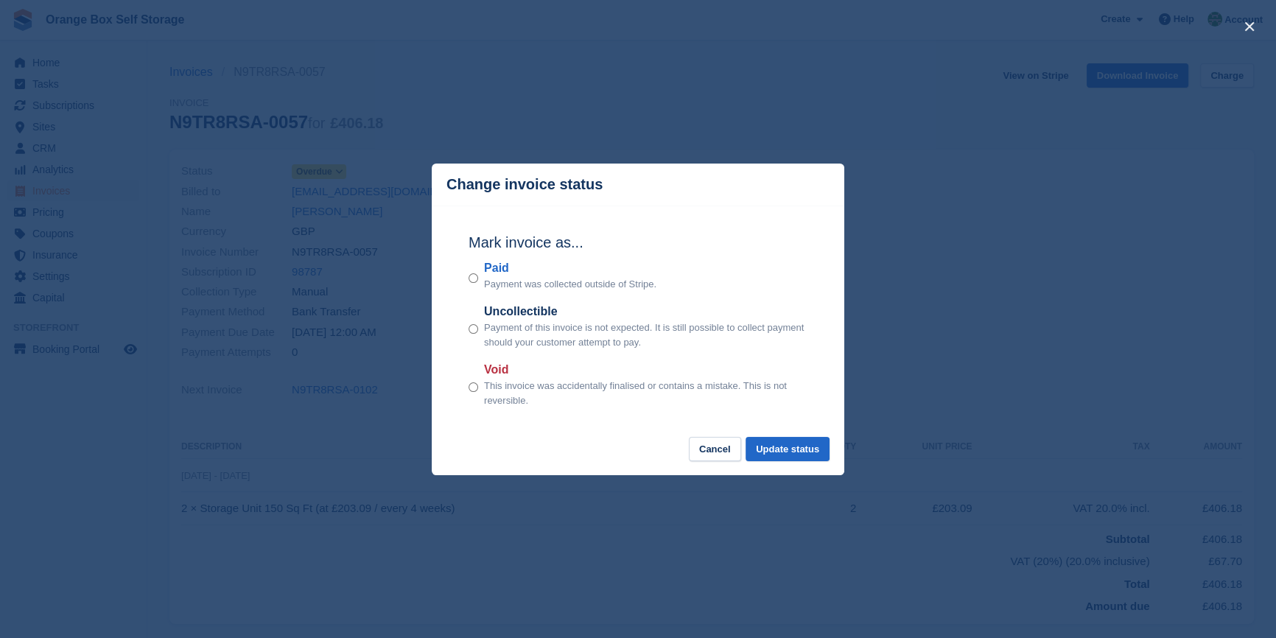
click at [501, 281] on p "Payment was collected outside of Stripe." at bounding box center [570, 284] width 172 height 15
click at [789, 450] on button "Update status" at bounding box center [788, 449] width 84 height 24
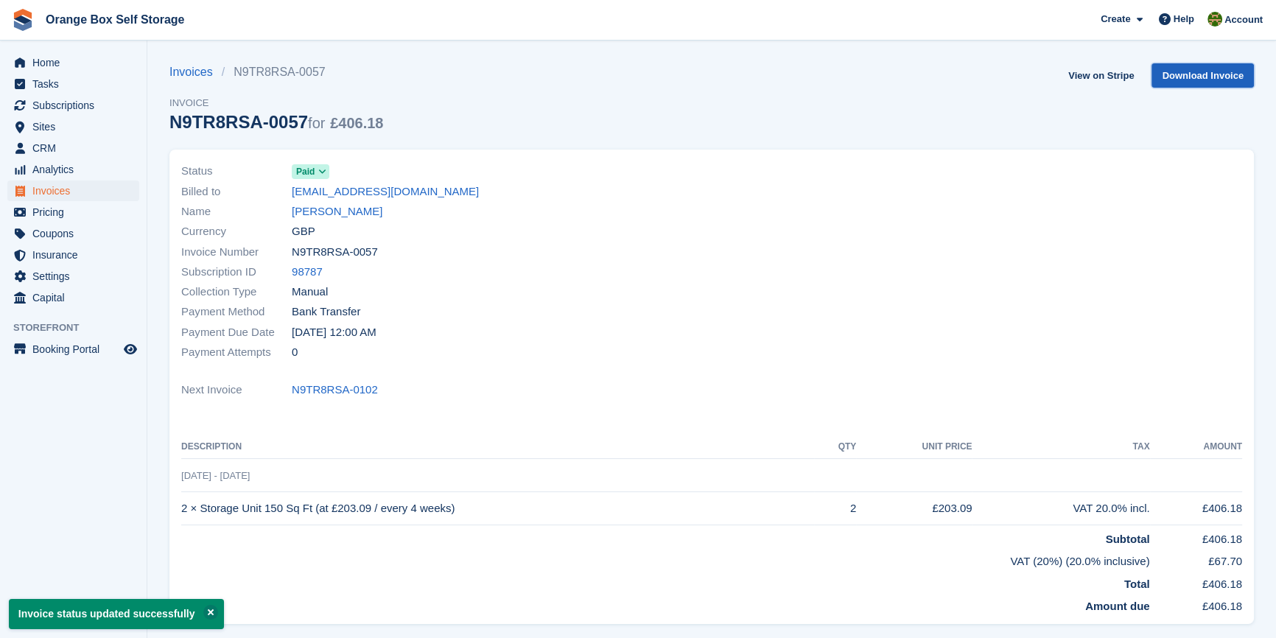
click at [1199, 76] on link "Download Invoice" at bounding box center [1203, 75] width 102 height 24
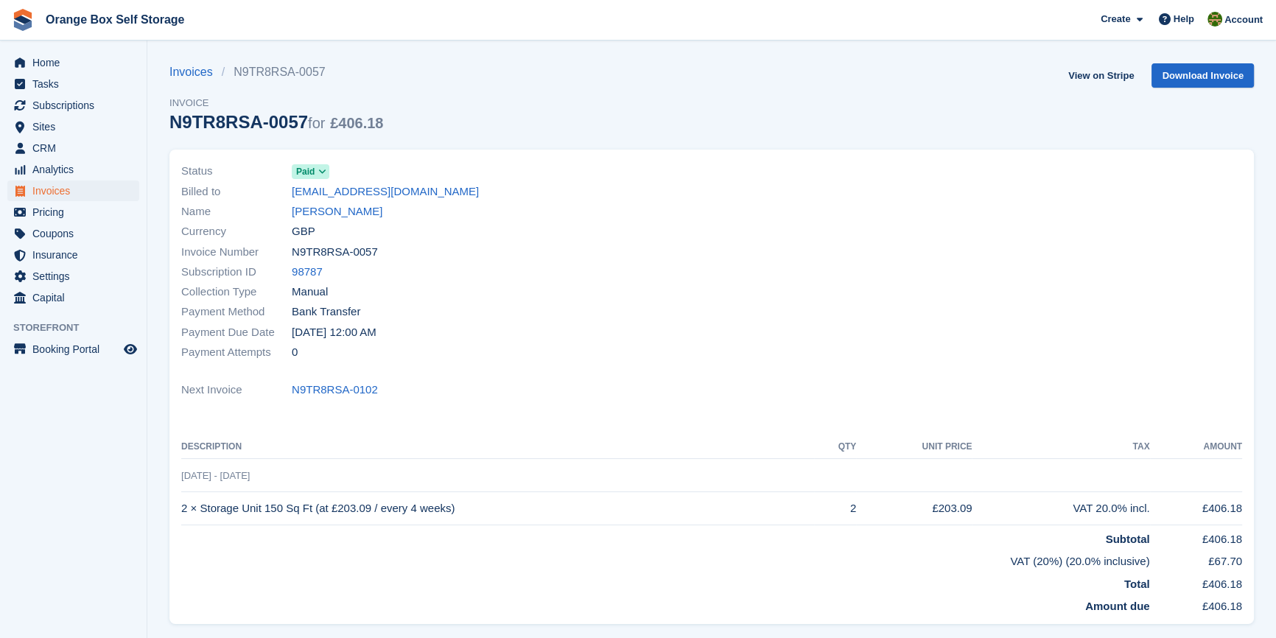
click at [766, 254] on div at bounding box center [981, 262] width 539 height 219
click at [67, 197] on span "Invoices" at bounding box center [76, 191] width 88 height 21
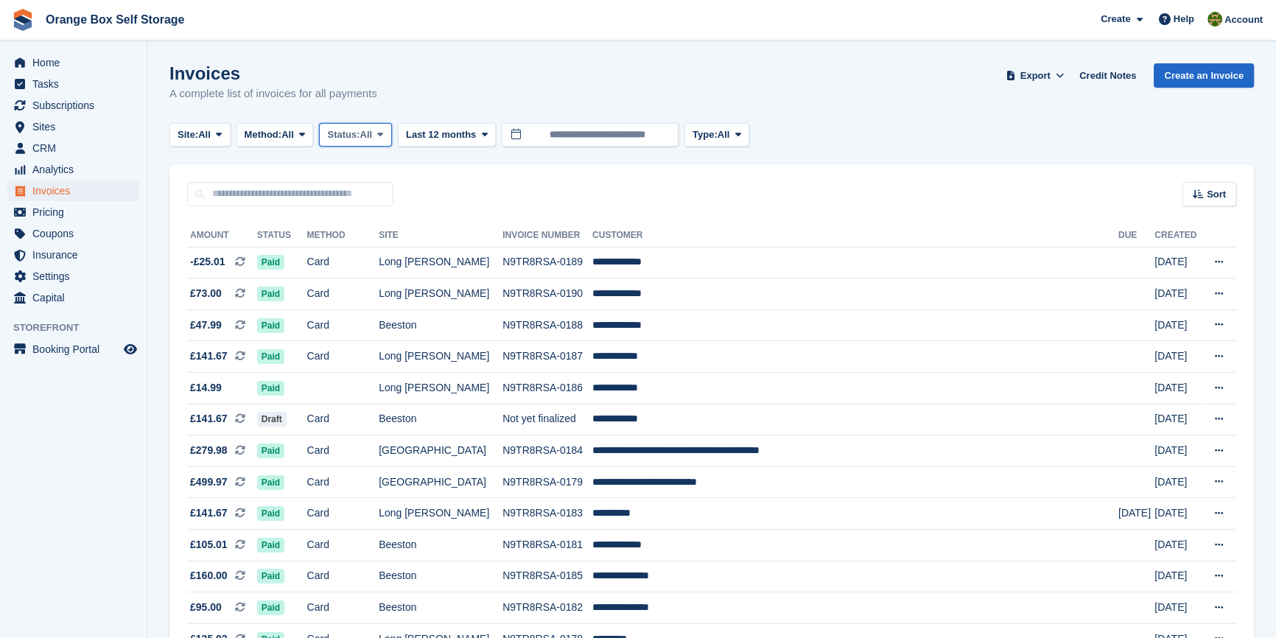
click at [356, 135] on span "Status:" at bounding box center [343, 134] width 32 height 15
click at [372, 264] on link "Void" at bounding box center [390, 275] width 128 height 27
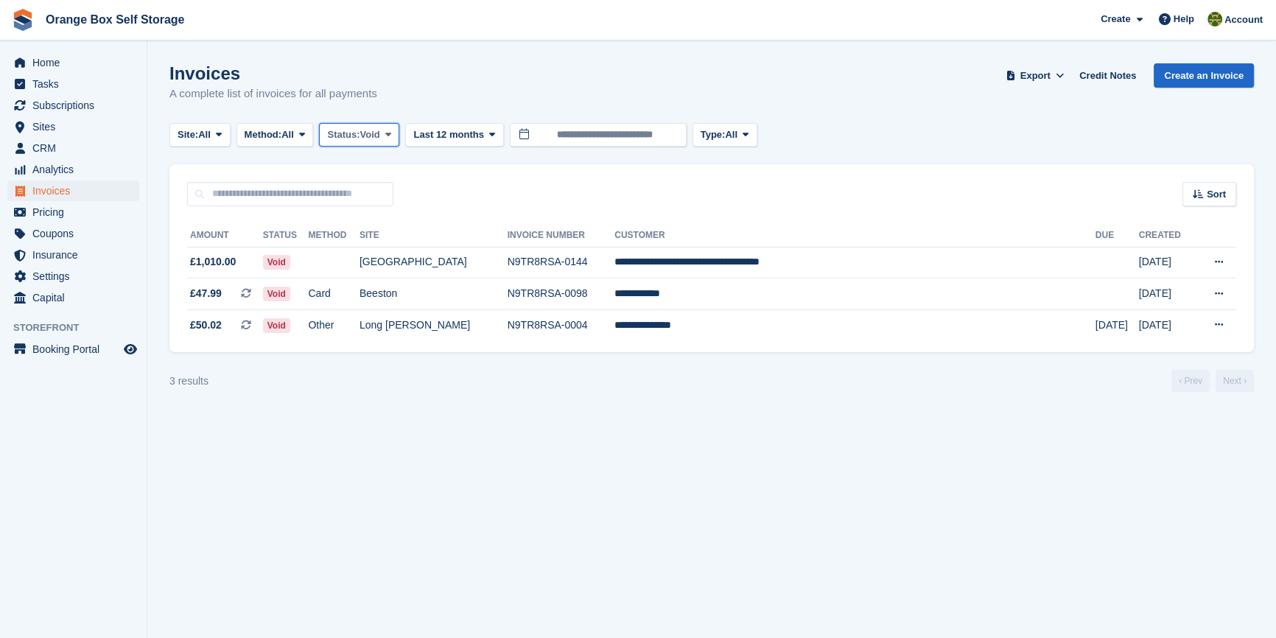
click at [360, 137] on span "Status:" at bounding box center [343, 134] width 32 height 15
click at [362, 245] on link "Open" at bounding box center [390, 249] width 128 height 27
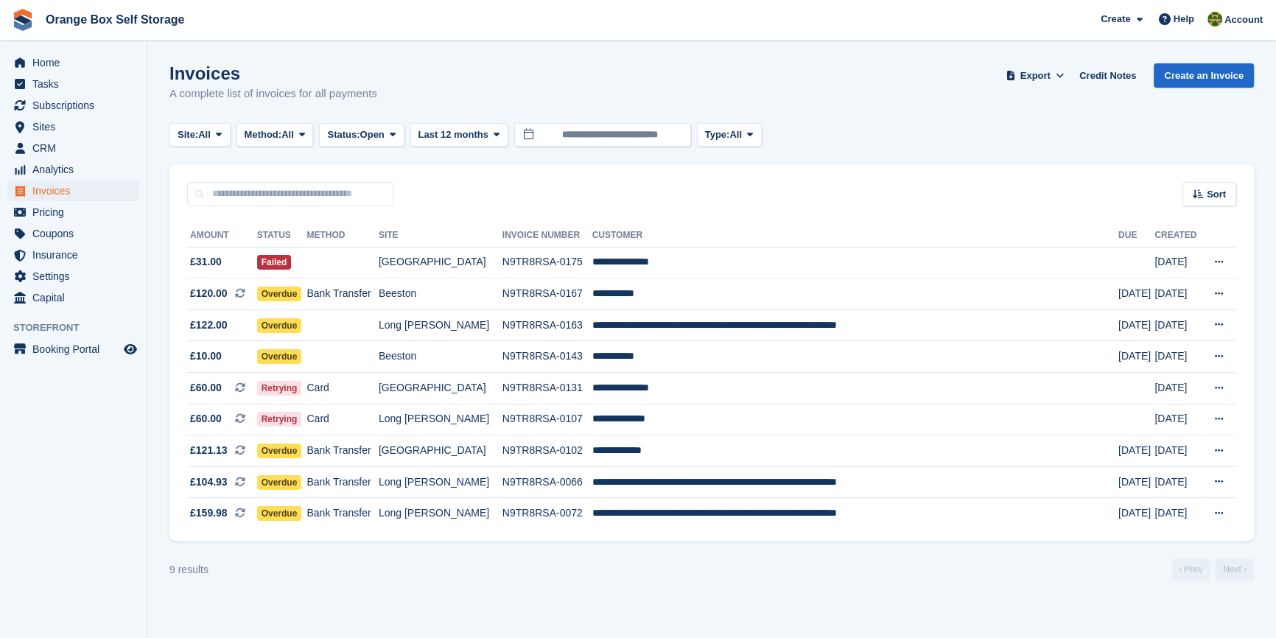
click at [432, 587] on section "Invoices A complete list of invoices for all payments Export Export Invoices Ex…" at bounding box center [711, 319] width 1129 height 638
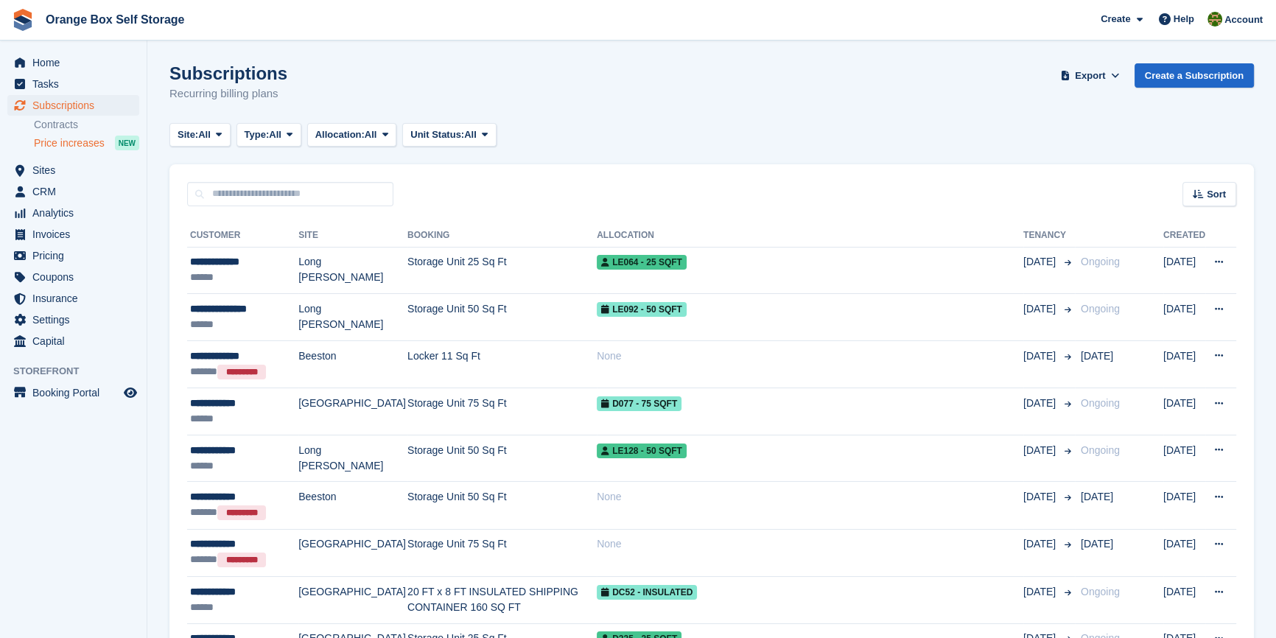
click at [87, 144] on span "Price increases" at bounding box center [69, 143] width 71 height 14
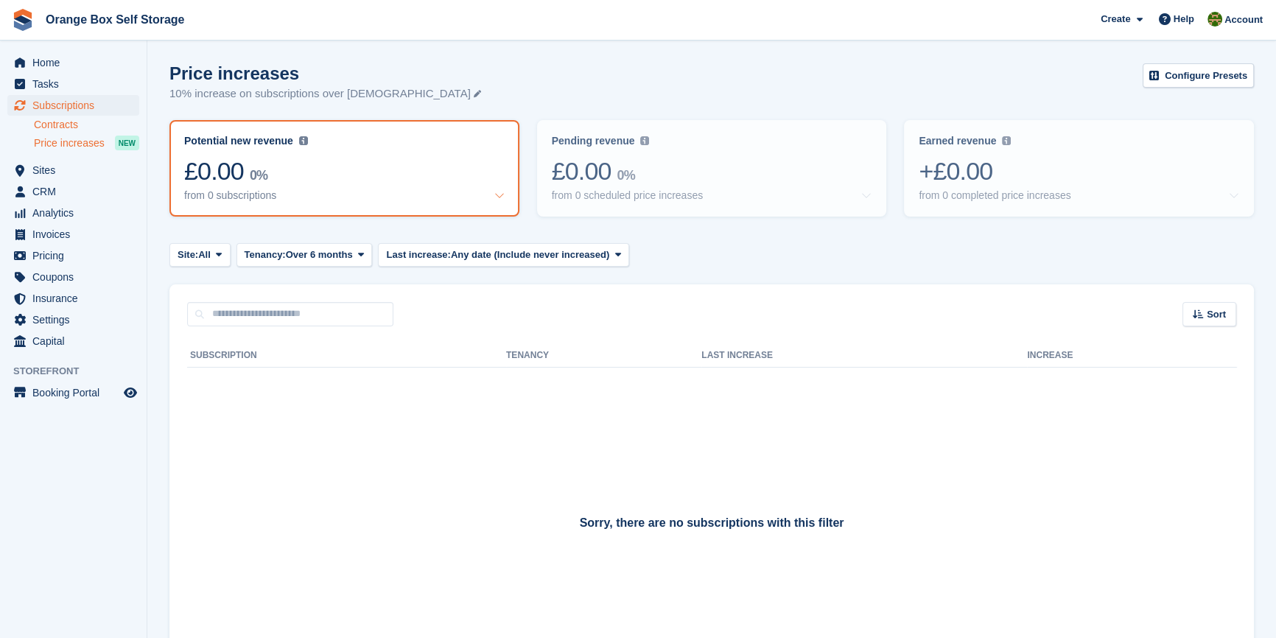
click at [73, 127] on link "Contracts" at bounding box center [86, 125] width 105 height 14
